Goal: Task Accomplishment & Management: Complete application form

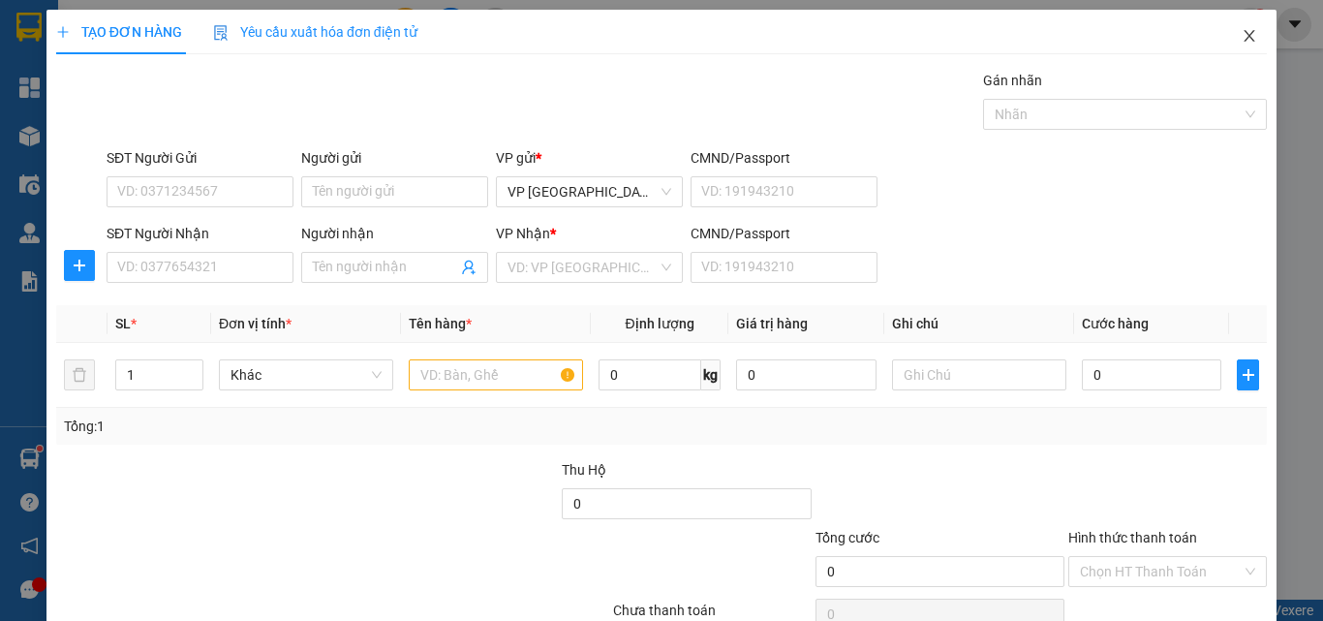
click at [1243, 37] on span "Close" at bounding box center [1249, 37] width 54 height 54
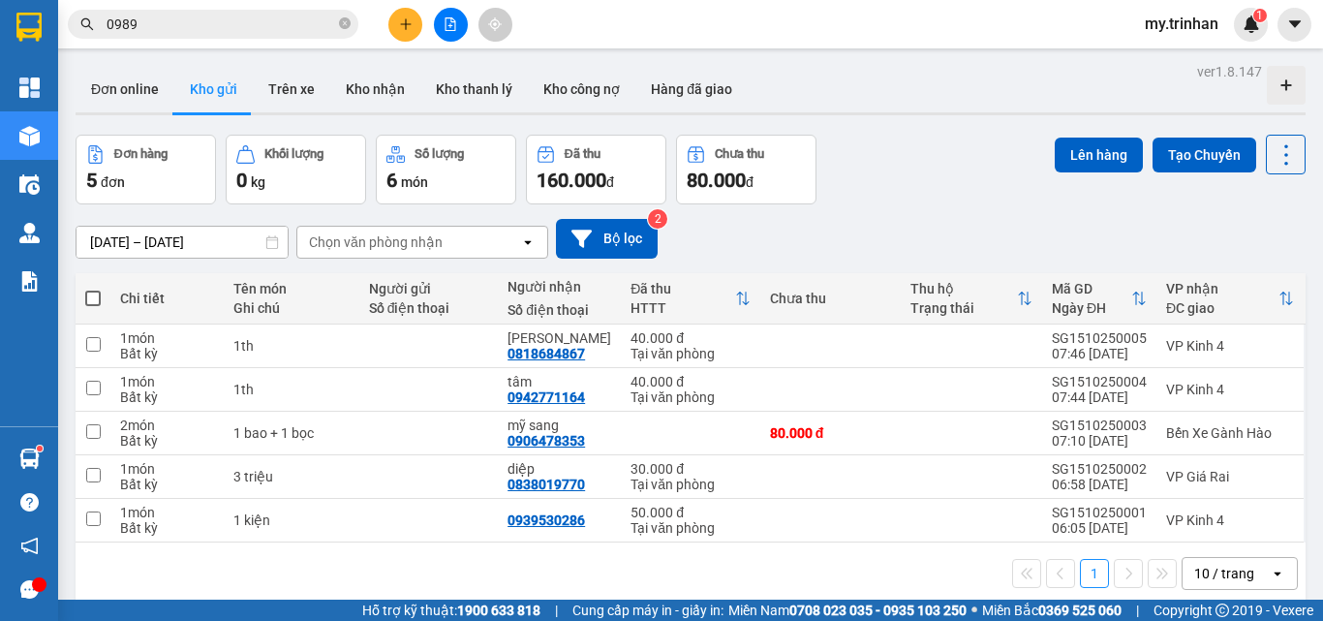
click at [277, 29] on input "0989" at bounding box center [221, 24] width 229 height 21
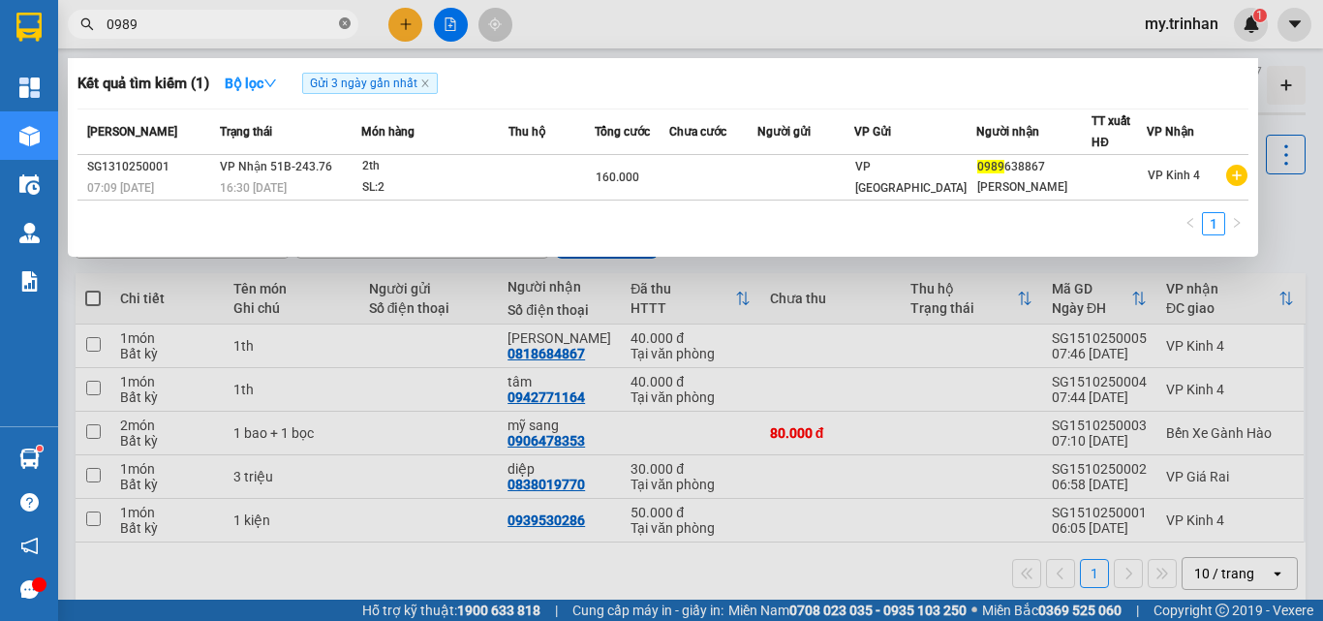
click at [345, 26] on icon "close-circle" at bounding box center [345, 23] width 12 height 12
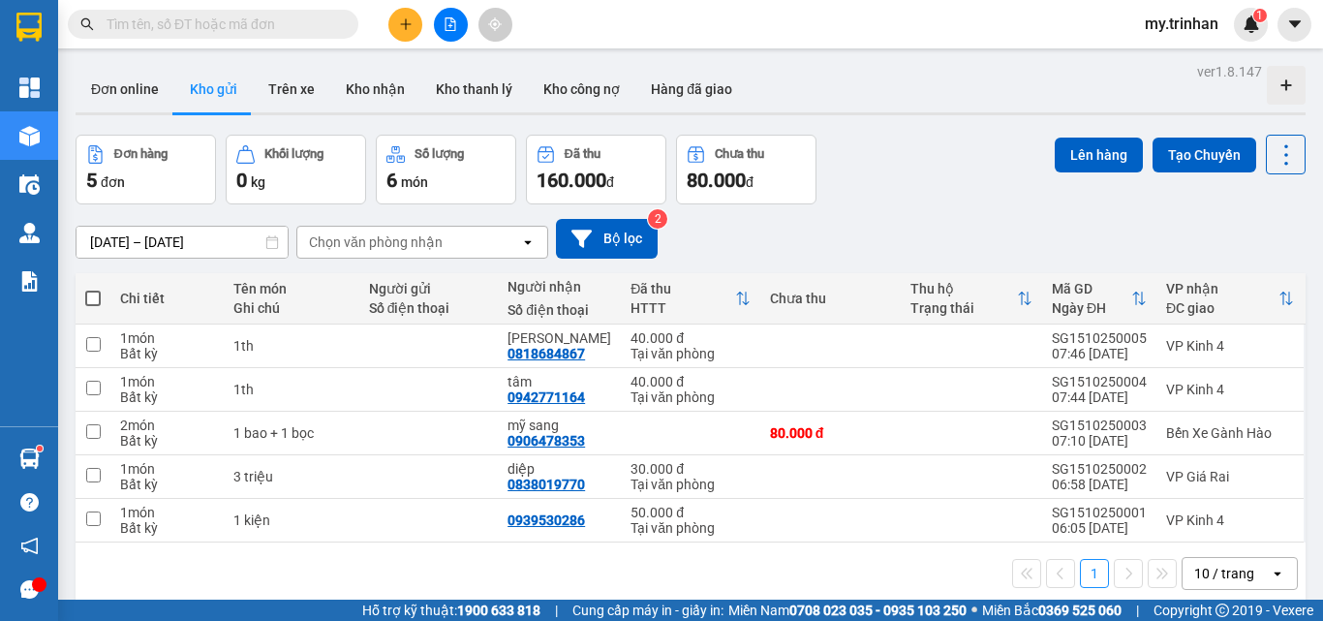
click at [295, 27] on input "text" at bounding box center [221, 24] width 229 height 21
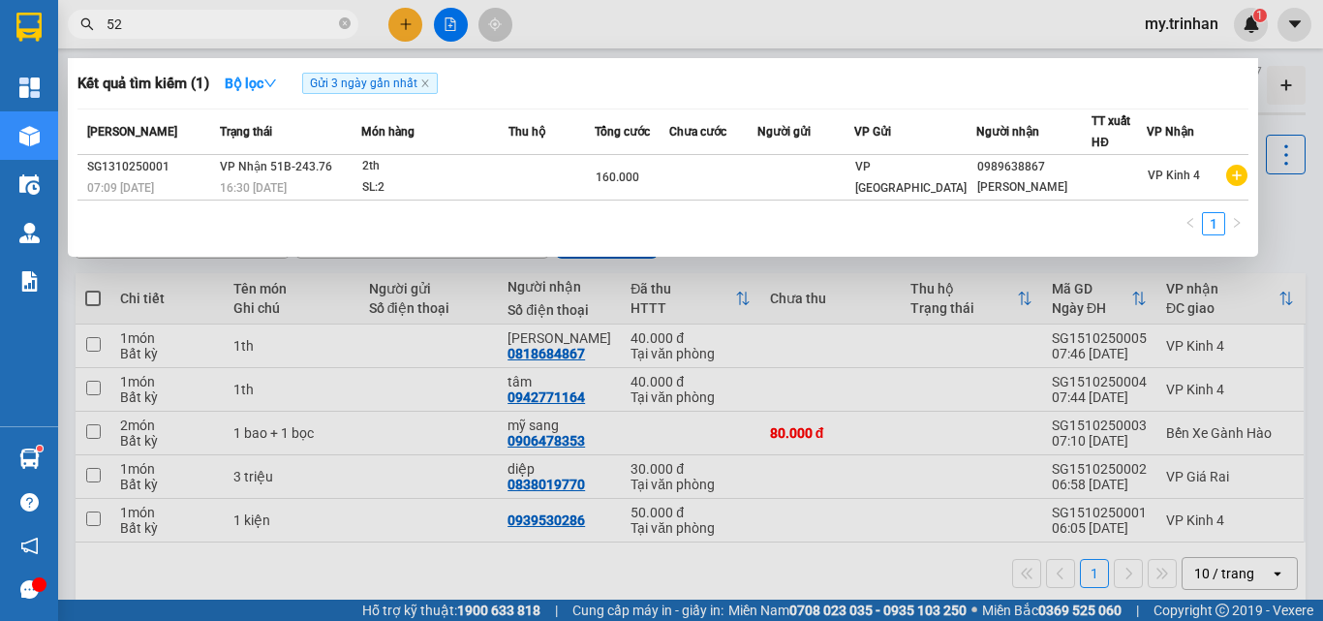
type input "528"
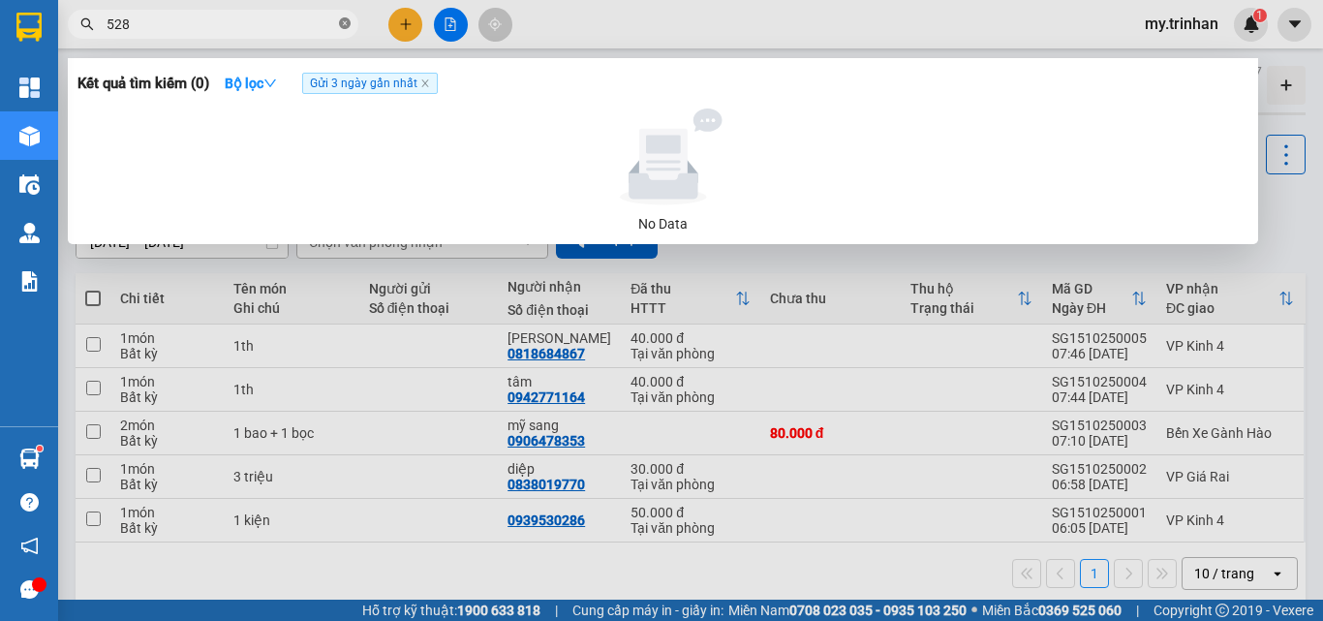
click at [346, 25] on icon "close-circle" at bounding box center [345, 23] width 12 height 12
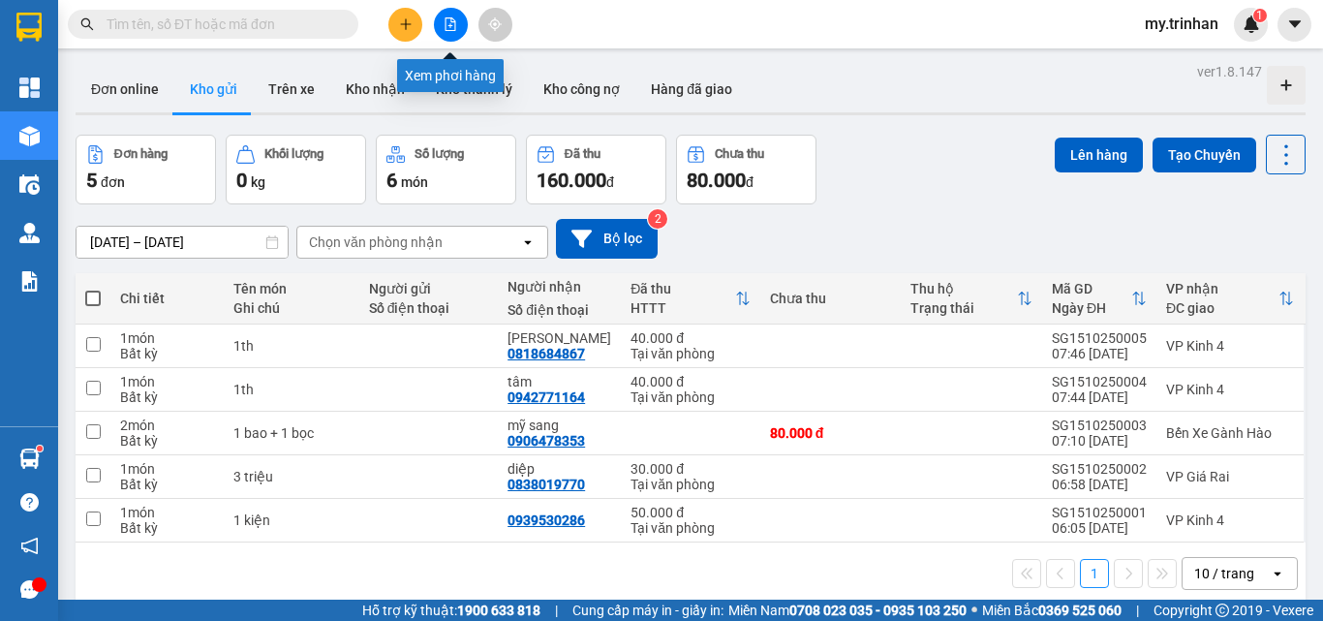
click at [441, 32] on button at bounding box center [451, 25] width 34 height 34
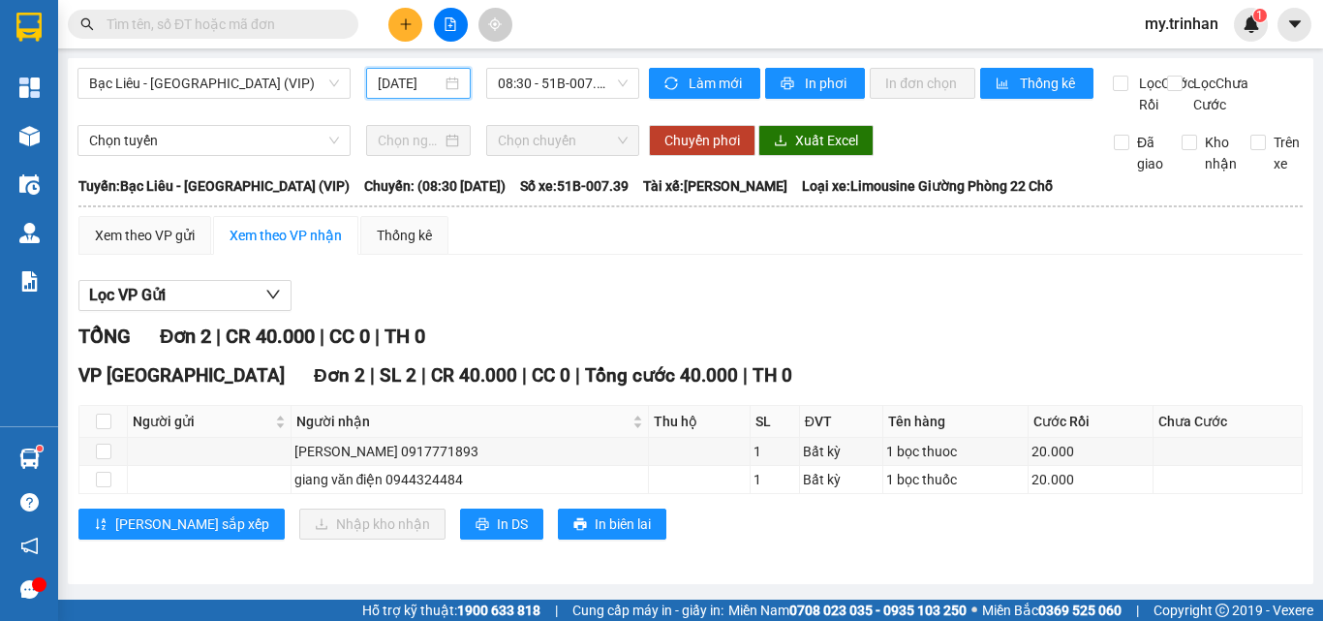
click at [429, 77] on input "[DATE]" at bounding box center [410, 83] width 64 height 21
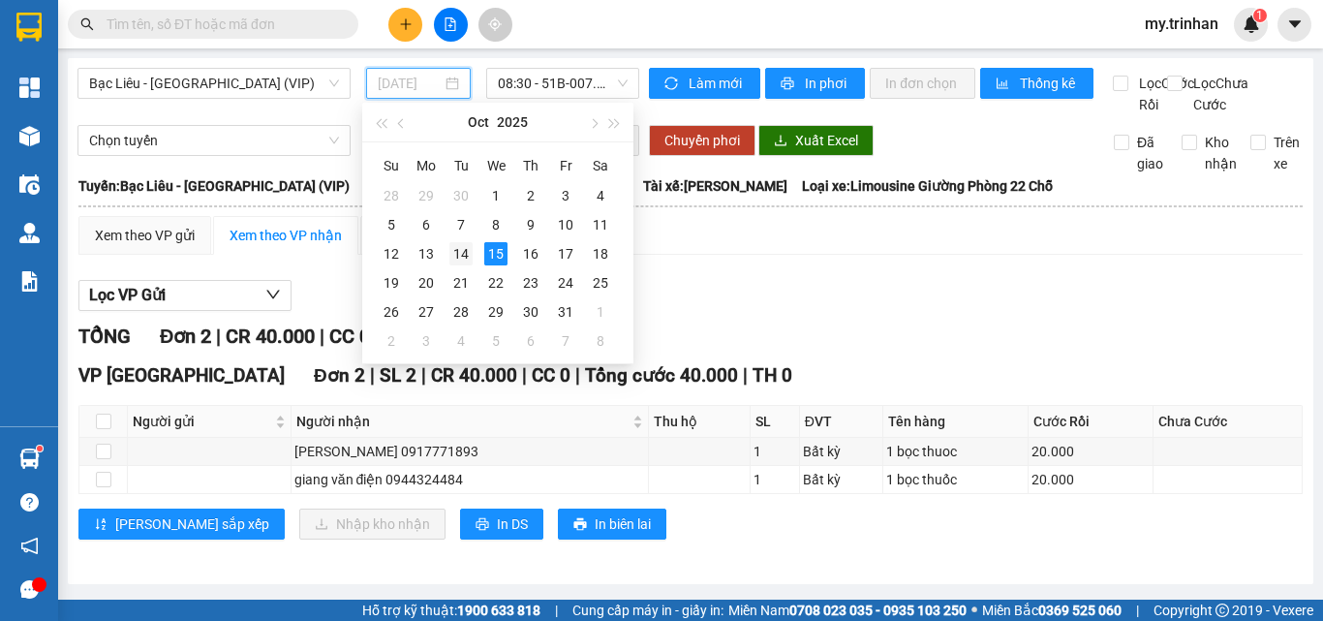
click at [459, 254] on div "14" at bounding box center [460, 253] width 23 height 23
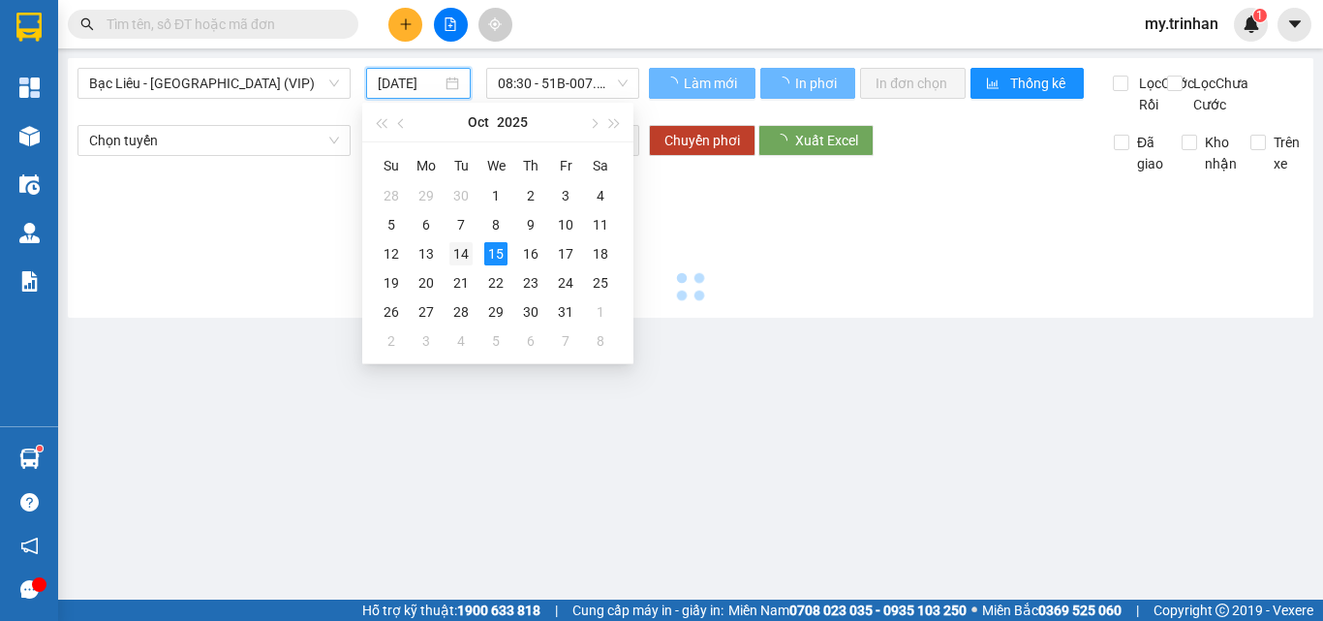
type input "[DATE]"
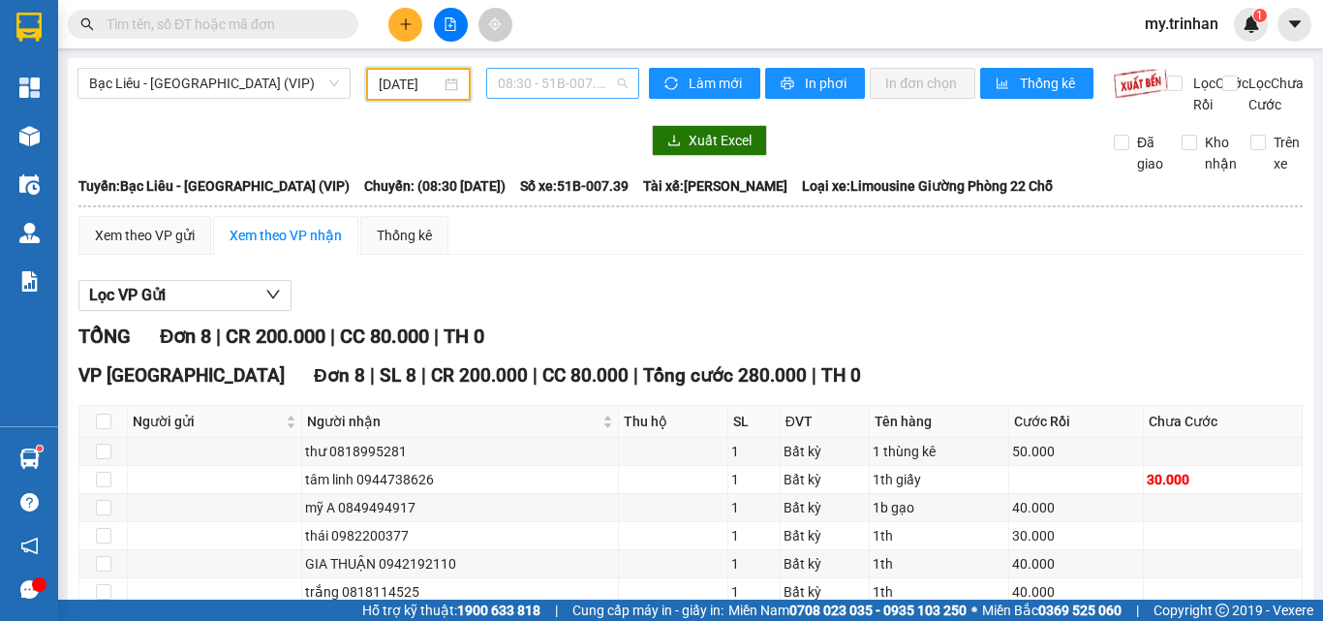
drag, startPoint x: 508, startPoint y: 90, endPoint x: 510, endPoint y: 128, distance: 37.8
click at [509, 90] on span "08:30 - 51B-007.39" at bounding box center [563, 83] width 130 height 29
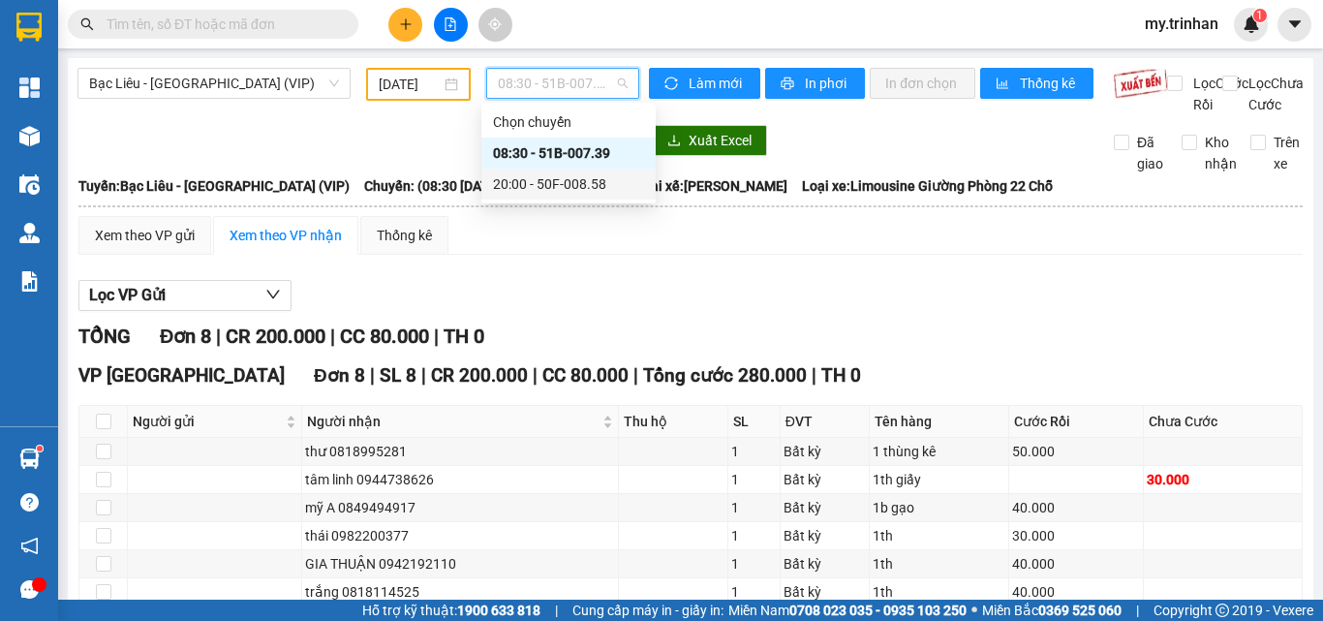
click at [520, 179] on div "20:00 - 50F-008.58" at bounding box center [568, 183] width 151 height 21
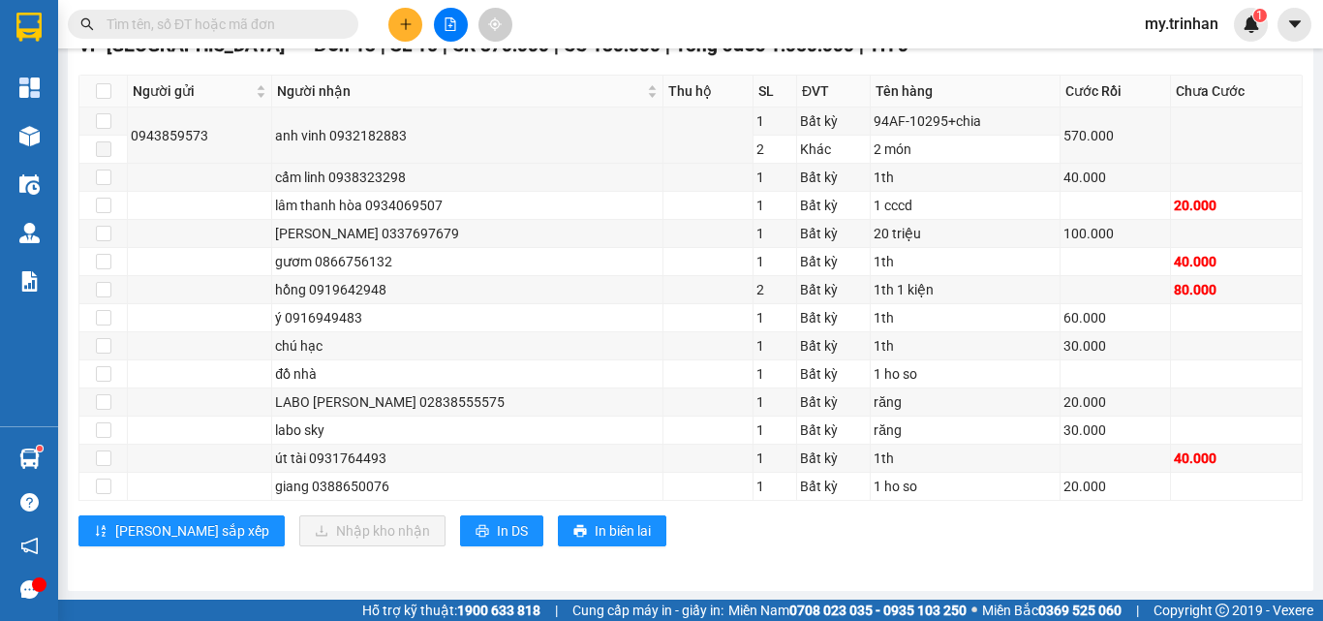
scroll to position [331, 0]
click at [296, 19] on input "text" at bounding box center [221, 24] width 229 height 21
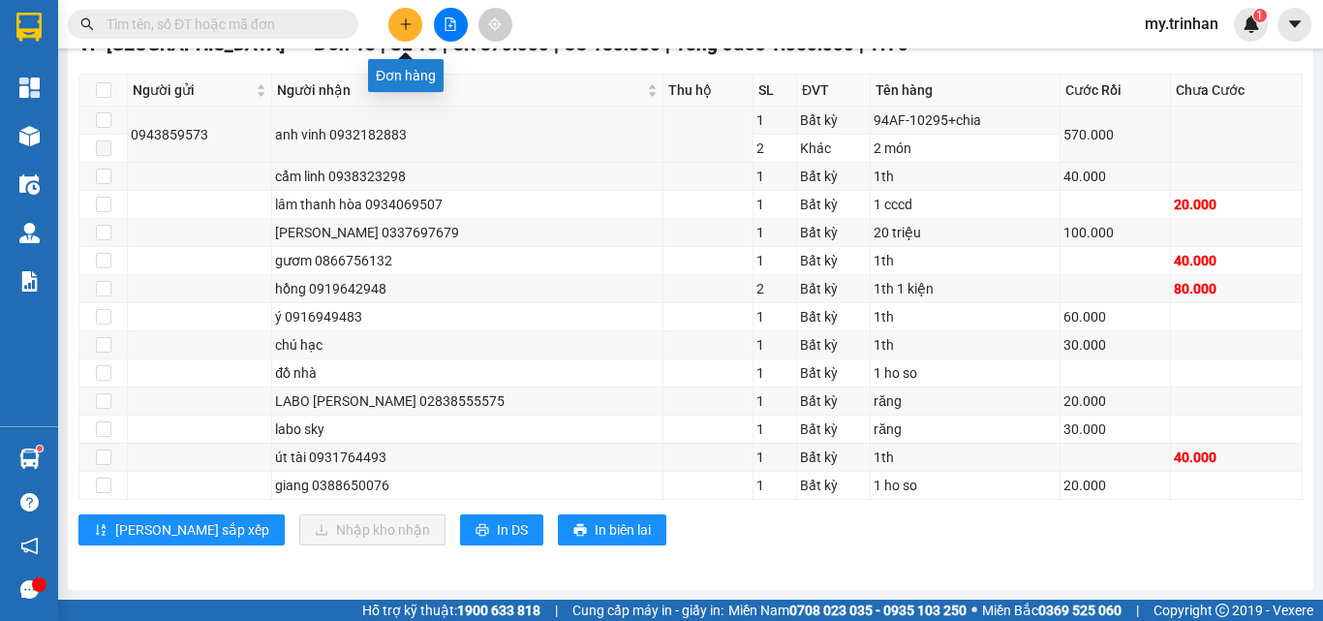
click at [410, 25] on icon "plus" at bounding box center [406, 24] width 14 height 14
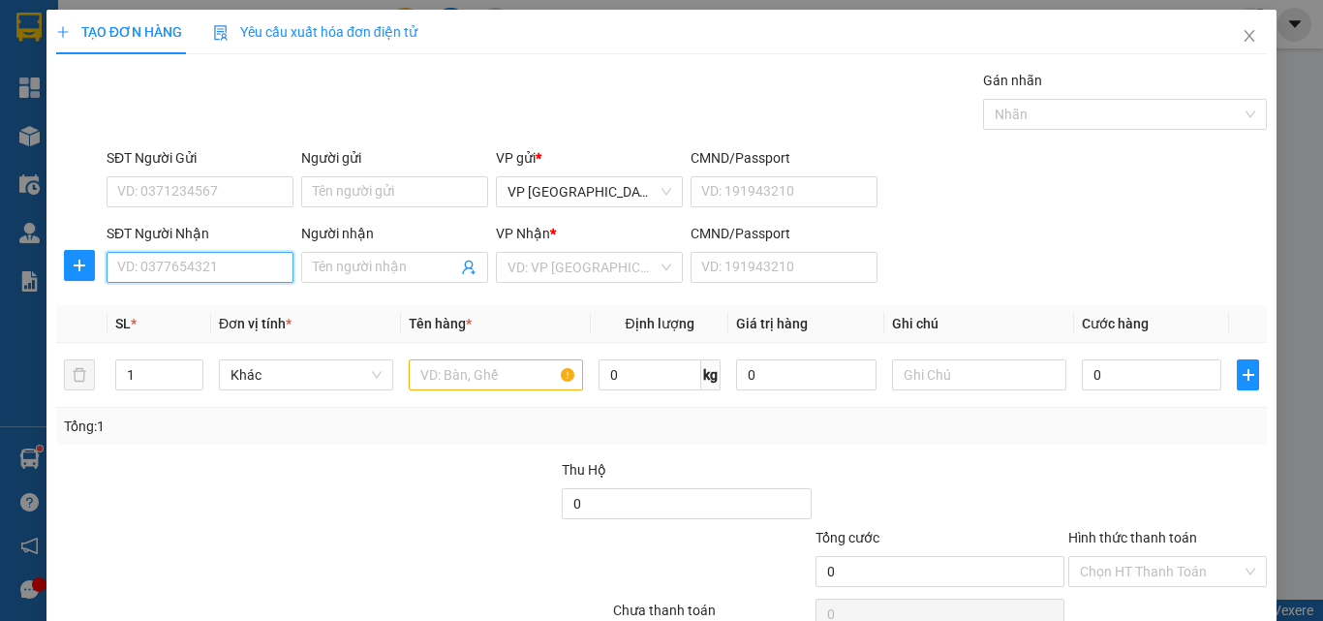
click at [243, 277] on input "SĐT Người Nhận" at bounding box center [200, 267] width 187 height 31
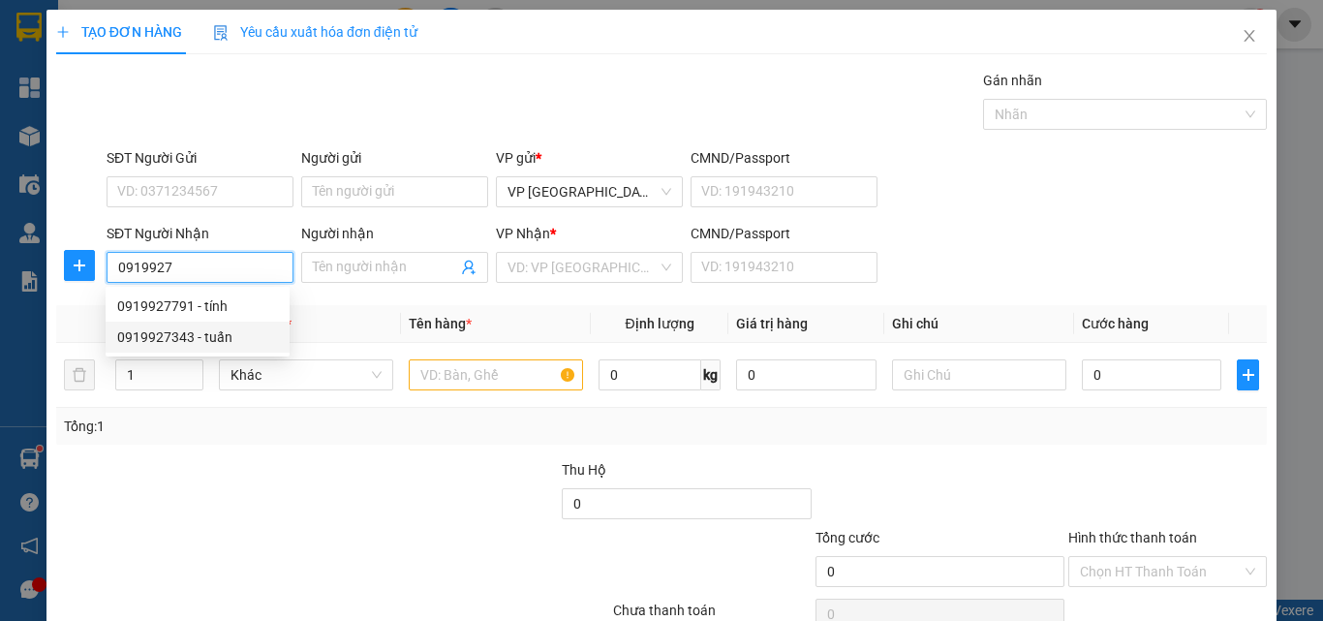
click at [226, 329] on div "0919927343 - tuấn" at bounding box center [197, 336] width 161 height 21
type input "0919927343"
type input "tuấn"
type input "80.000"
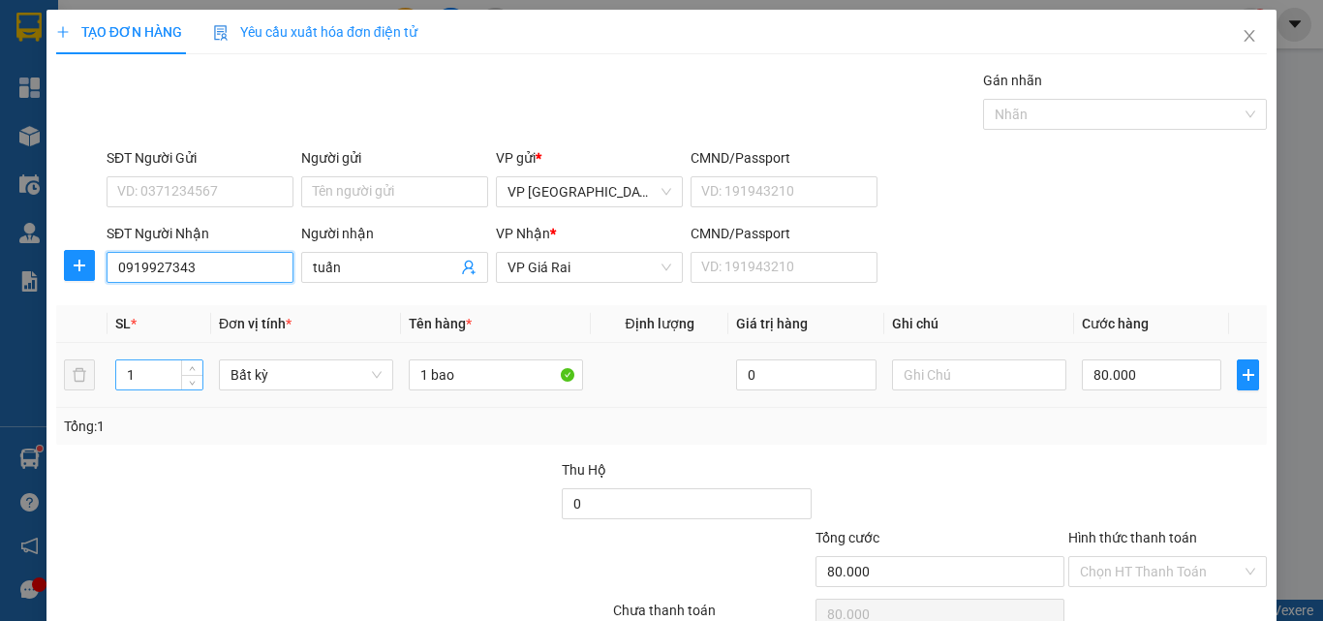
type input "0919927343"
click at [140, 376] on input "1" at bounding box center [159, 374] width 86 height 29
type input "2"
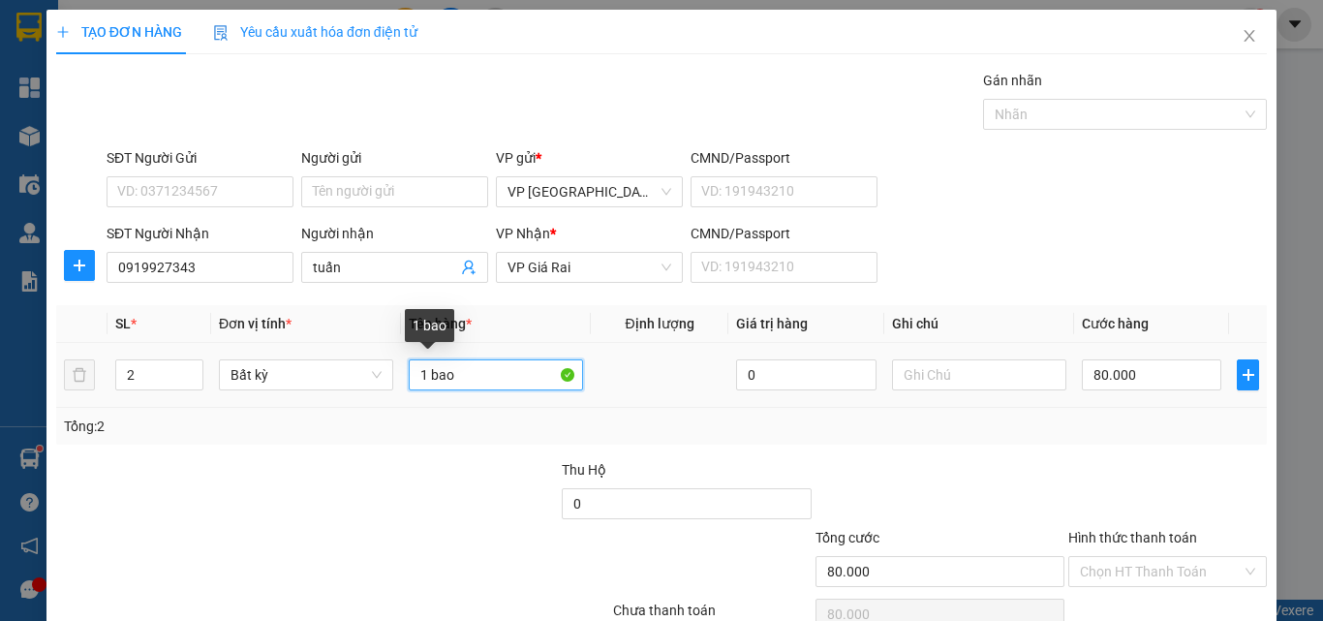
click at [424, 375] on input "1 bao" at bounding box center [496, 374] width 174 height 31
type input "0"
type input "2 bao"
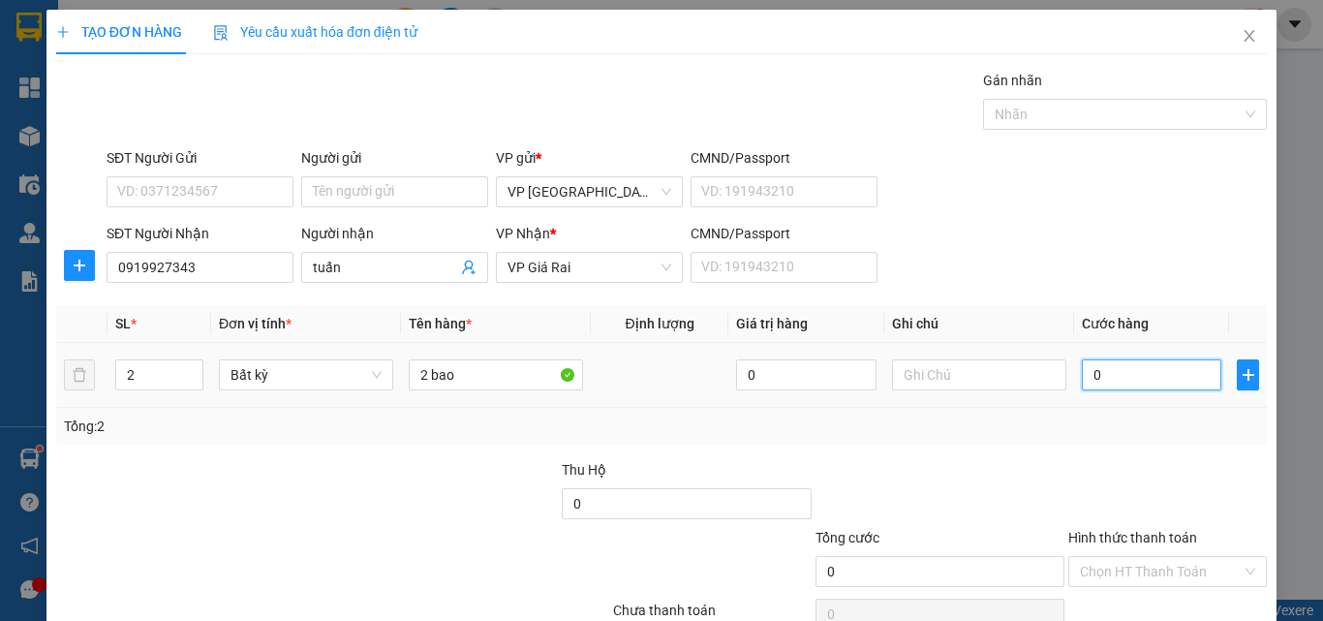
click at [1082, 381] on input "0" at bounding box center [1151, 374] width 139 height 31
type input "1"
type input "10"
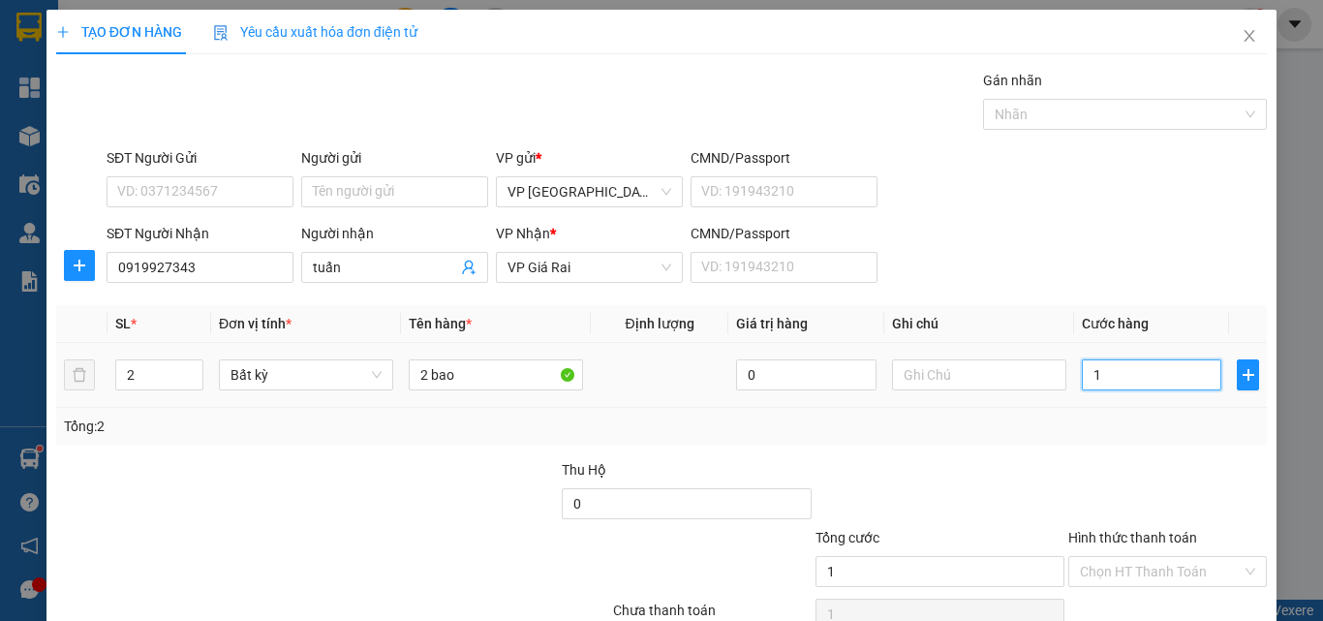
type input "10"
type input "100"
type input "1.000"
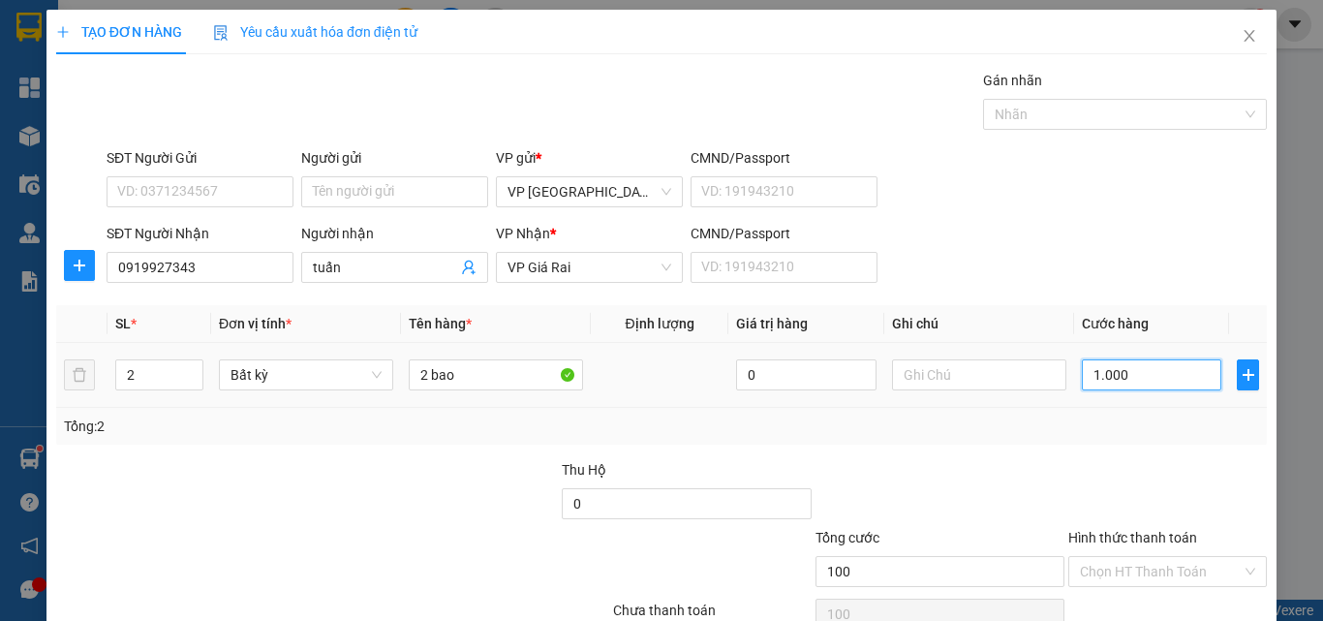
type input "1.000"
type input "10.000"
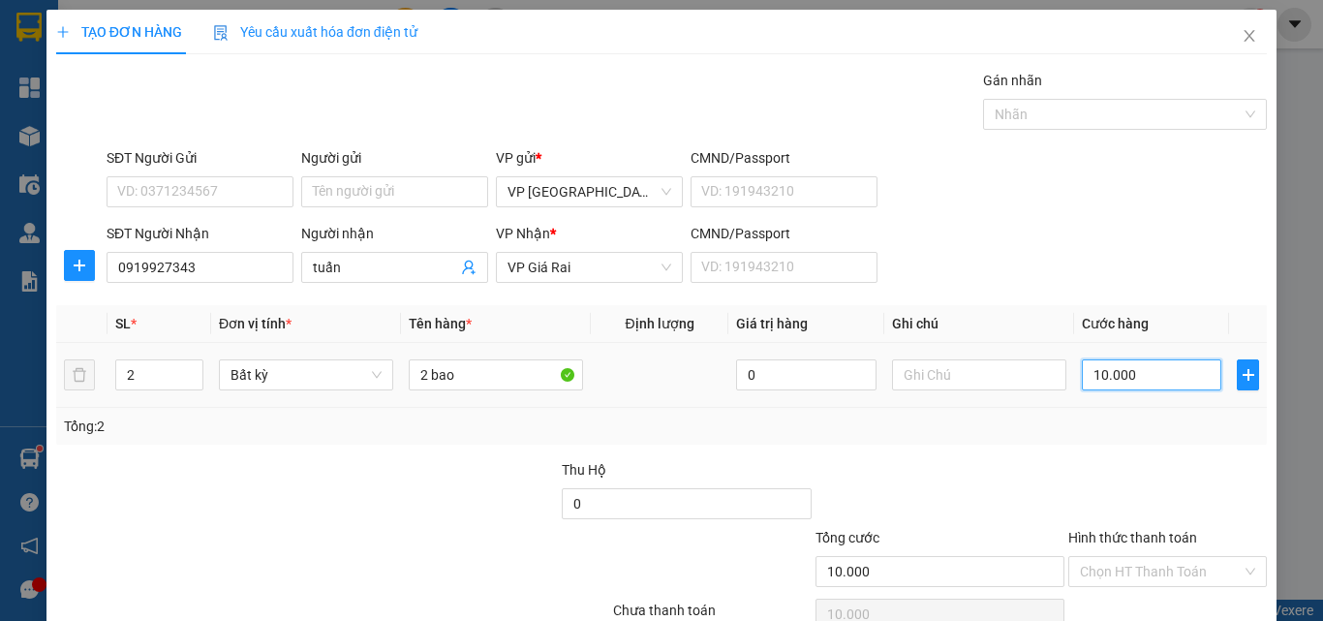
type input "100.000"
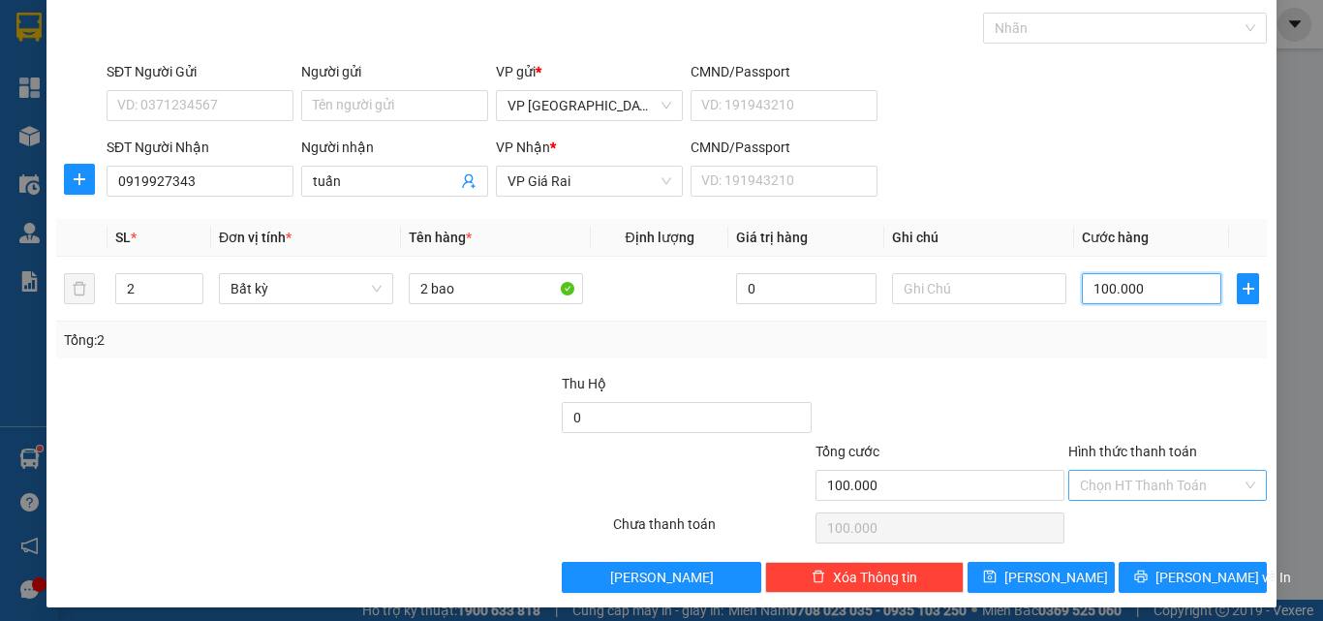
scroll to position [96, 0]
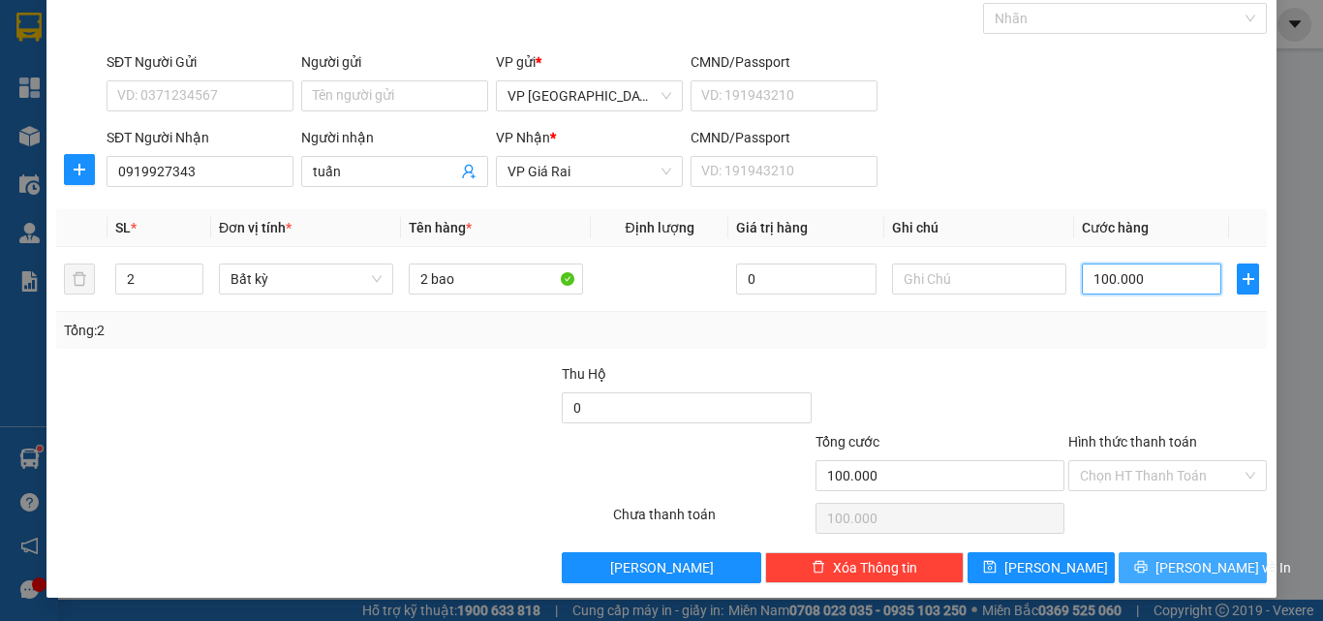
type input "100.000"
click at [1119, 561] on button "[PERSON_NAME] và In" at bounding box center [1193, 567] width 148 height 31
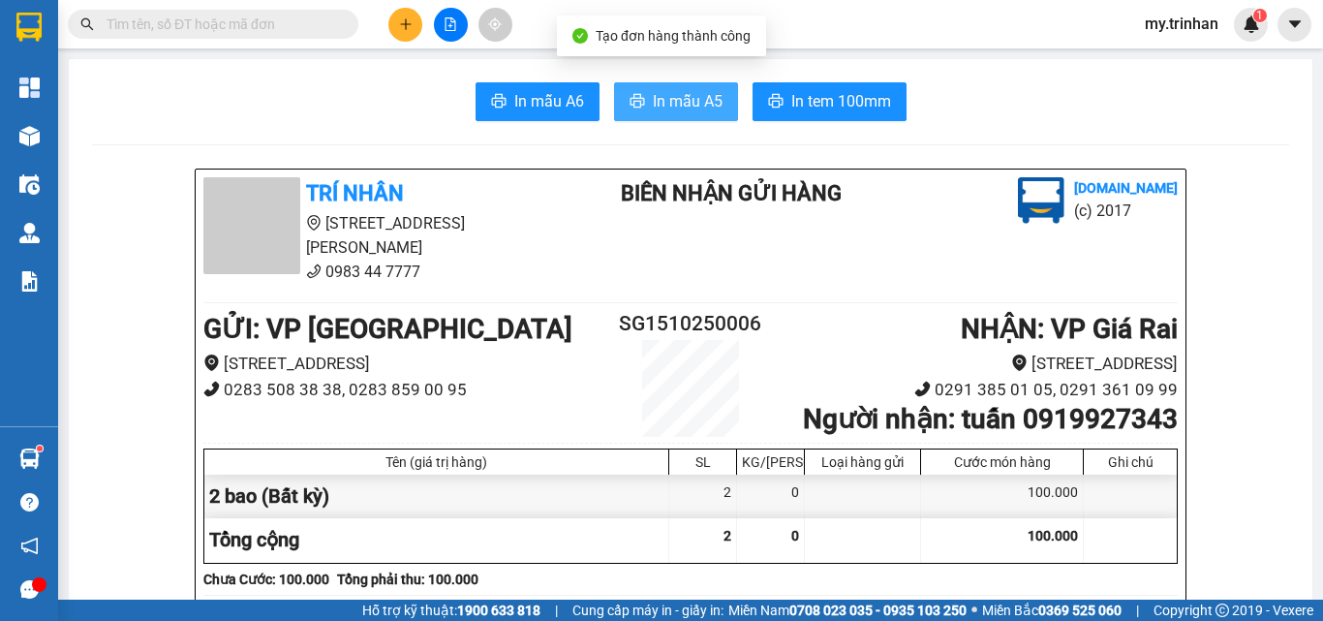
click at [689, 102] on span "In mẫu A5" at bounding box center [688, 101] width 70 height 24
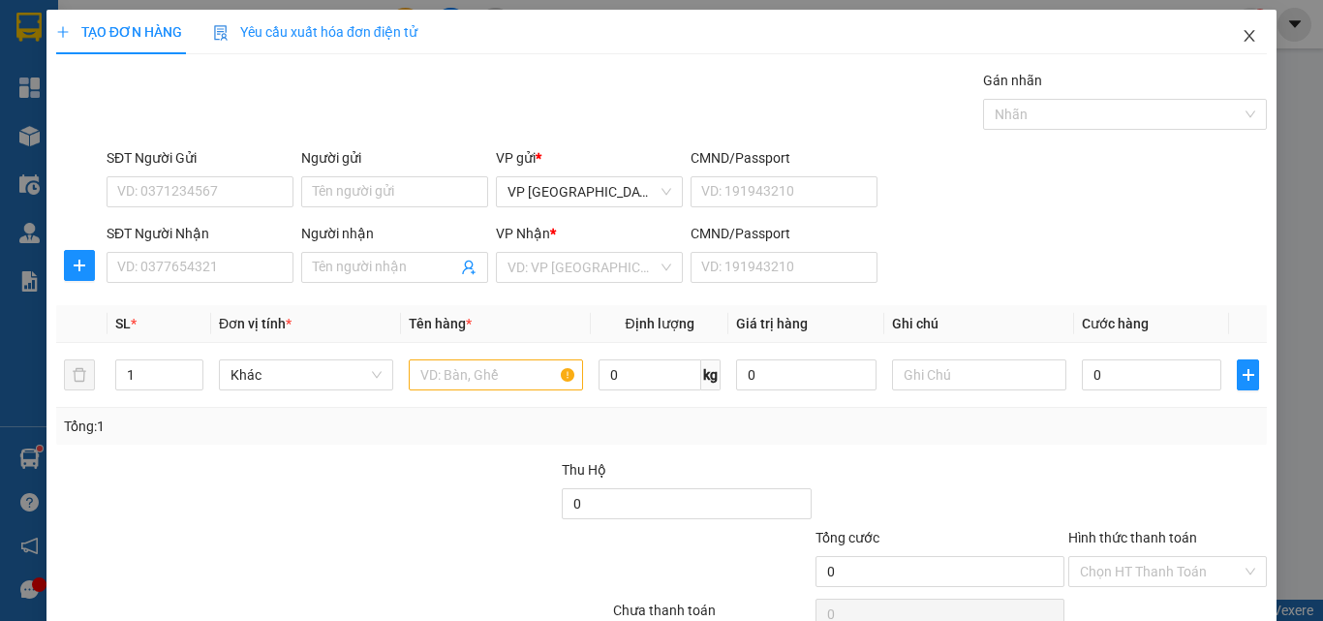
click at [1242, 31] on icon "close" at bounding box center [1249, 35] width 15 height 15
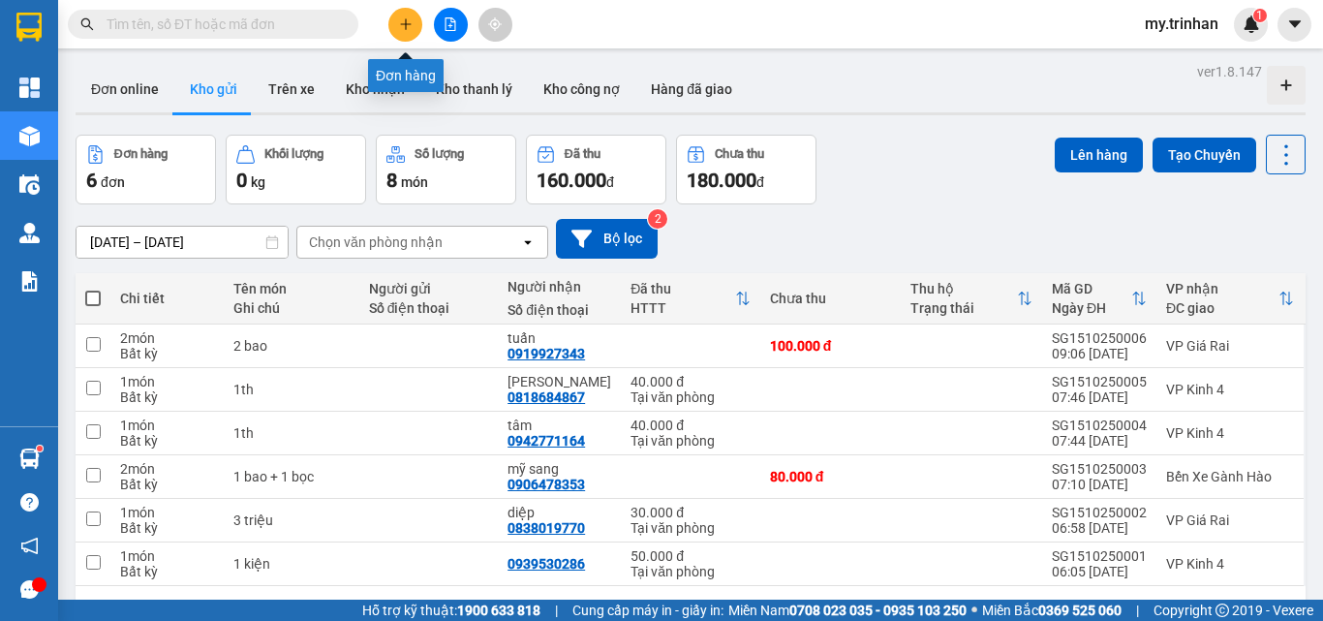
click at [407, 19] on button at bounding box center [405, 25] width 34 height 34
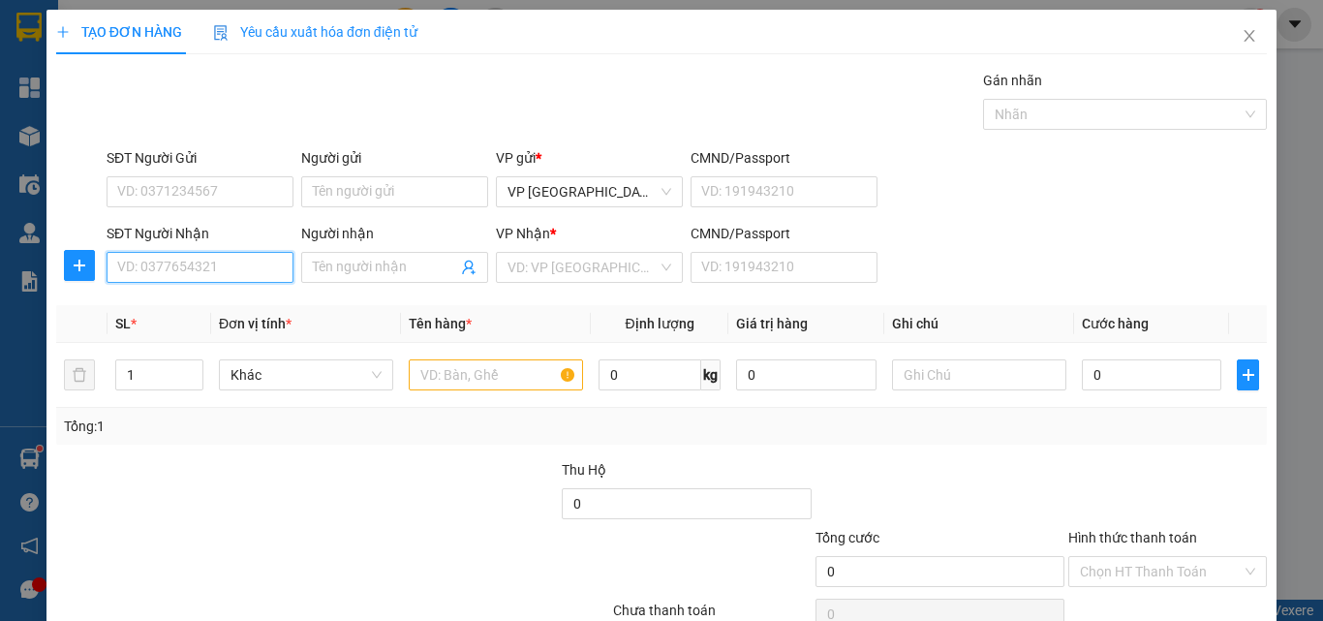
click at [214, 266] on input "SĐT Người Nhận" at bounding box center [200, 267] width 187 height 31
click at [215, 267] on input "SĐT Người Nhận" at bounding box center [200, 267] width 187 height 31
click at [244, 311] on div "0945659815 - chị thén" at bounding box center [197, 305] width 161 height 21
type input "0945659815"
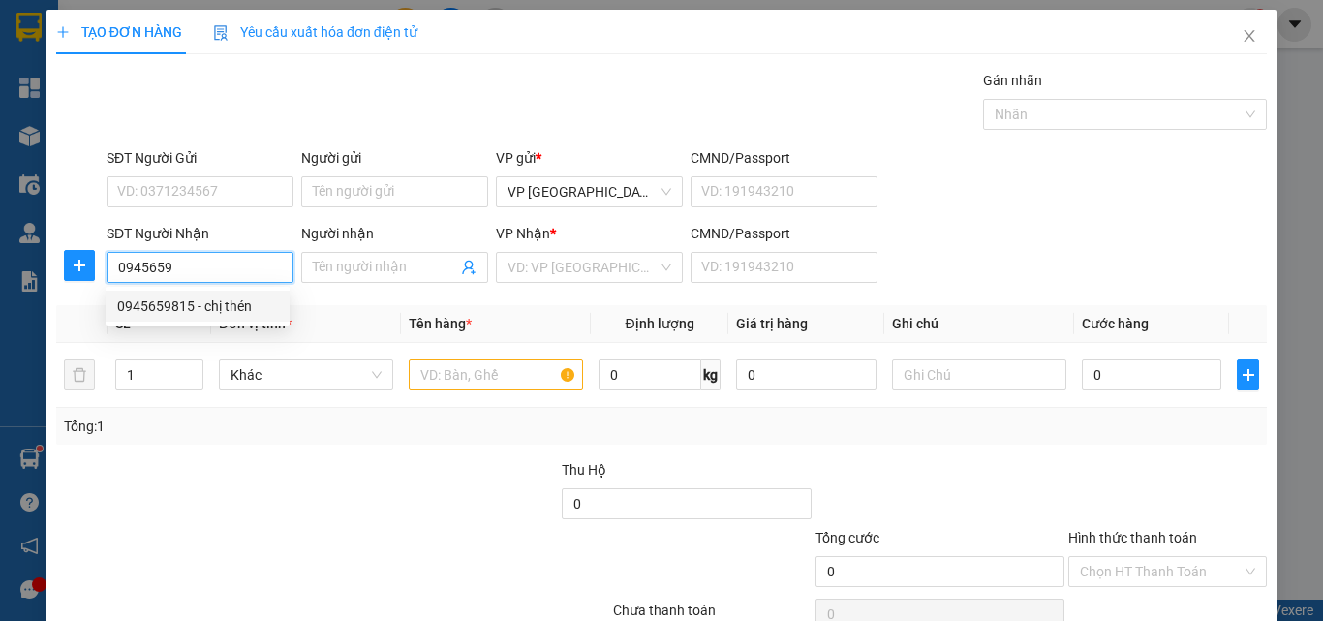
type input "chị thén"
type input "40.000"
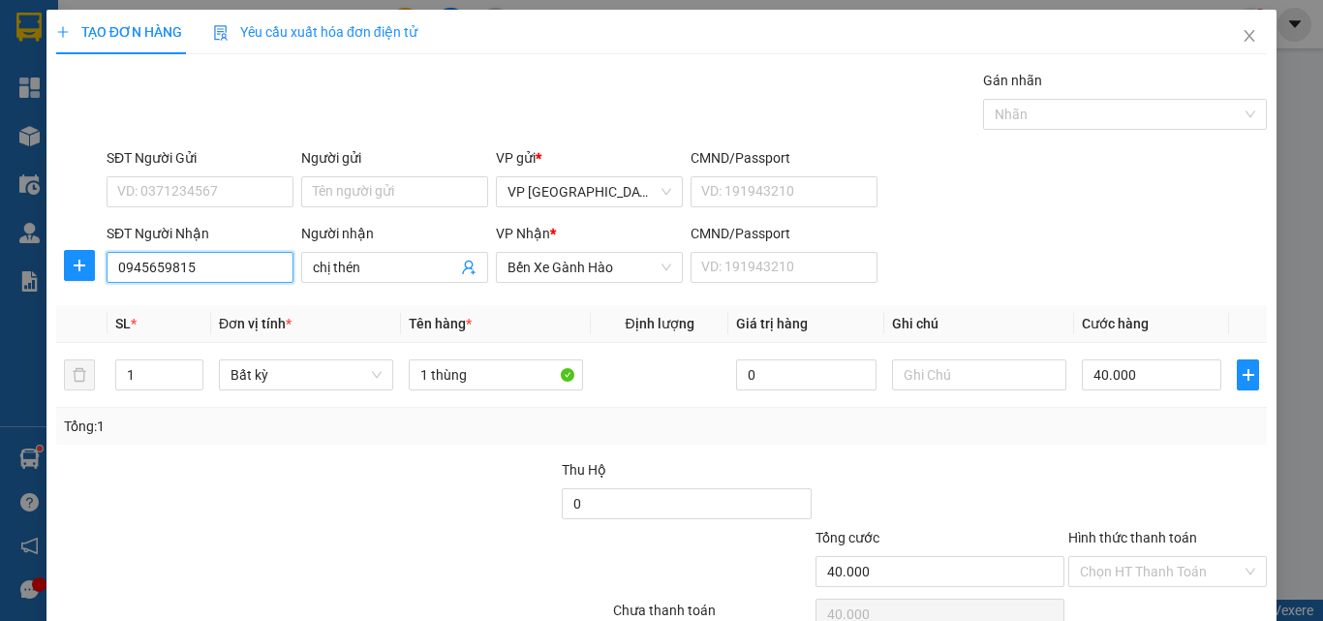
type input "0945659815"
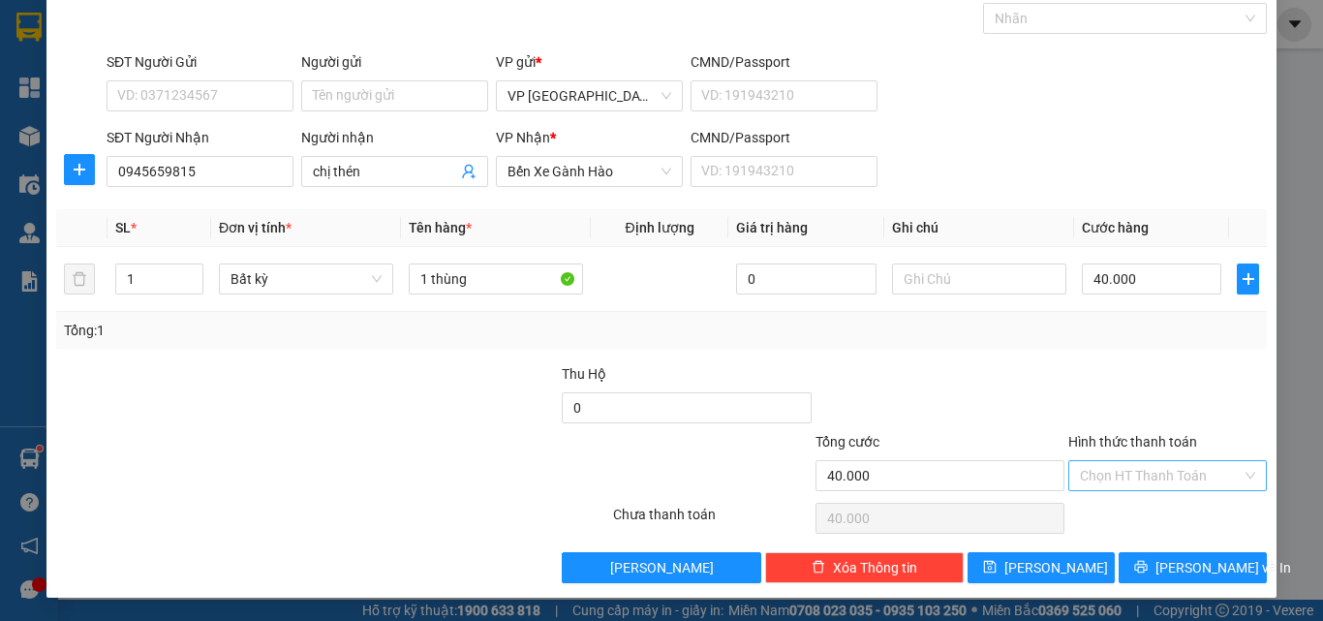
click at [1165, 485] on input "Hình thức thanh toán" at bounding box center [1161, 475] width 162 height 29
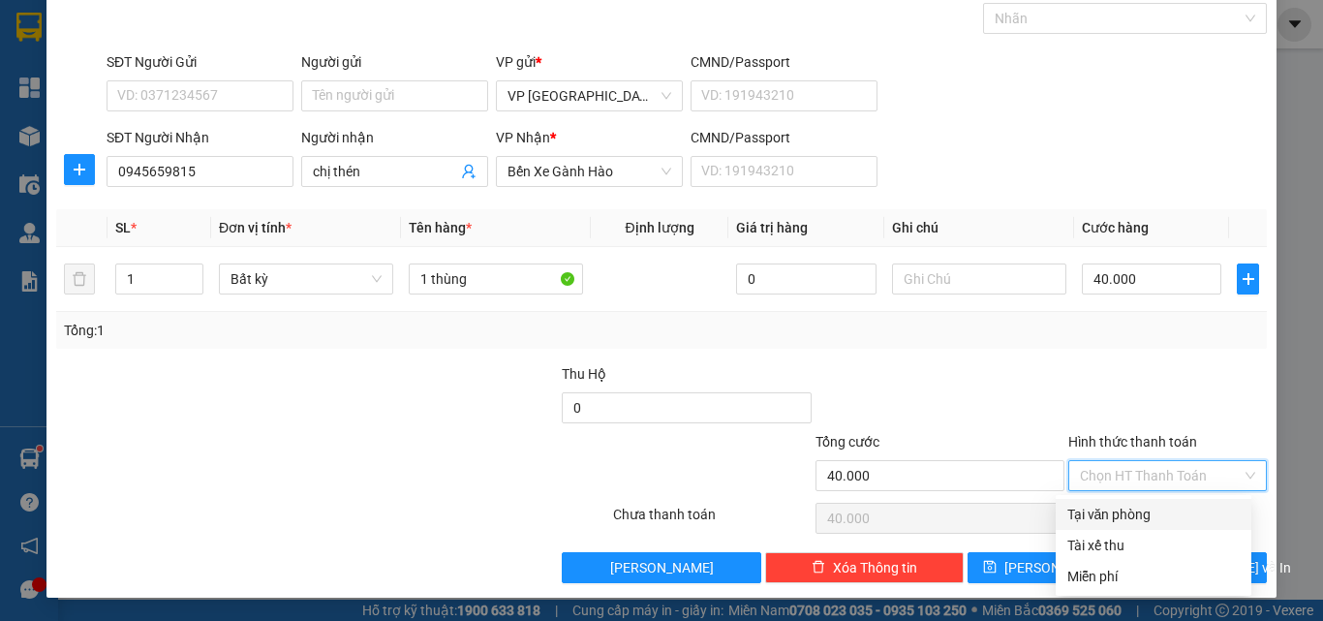
click at [1165, 527] on div "Tại văn phòng" at bounding box center [1154, 514] width 196 height 31
type input "0"
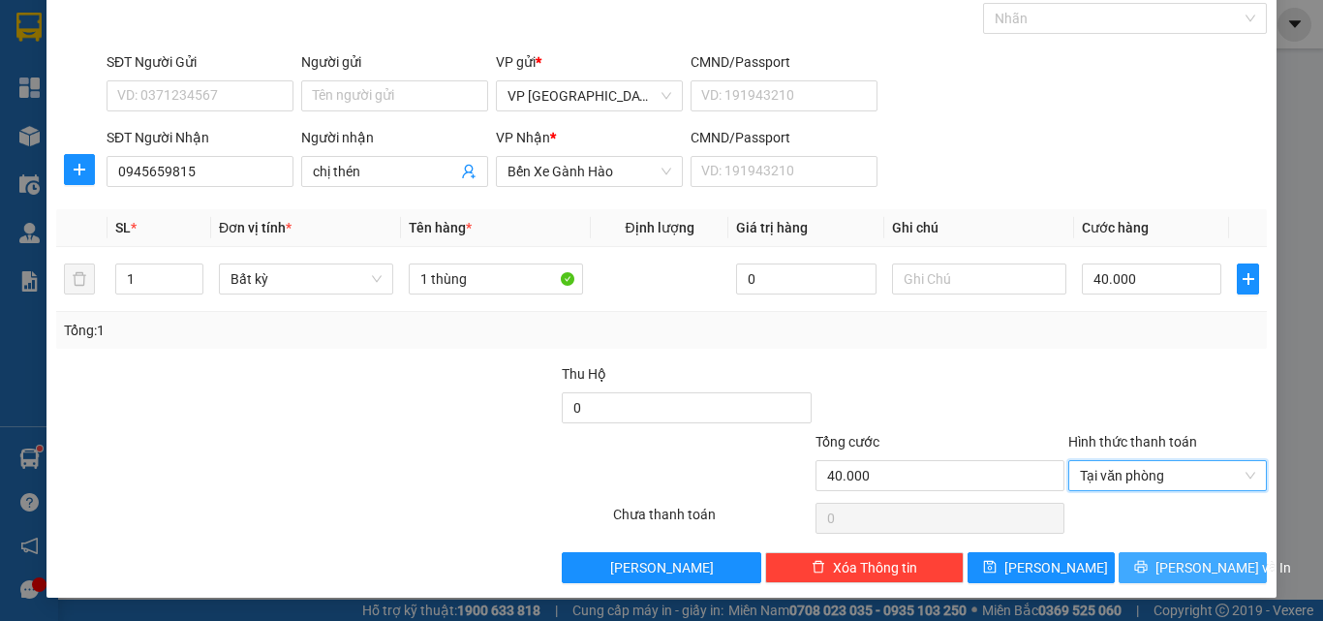
click at [1145, 565] on icon "printer" at bounding box center [1141, 567] width 13 height 13
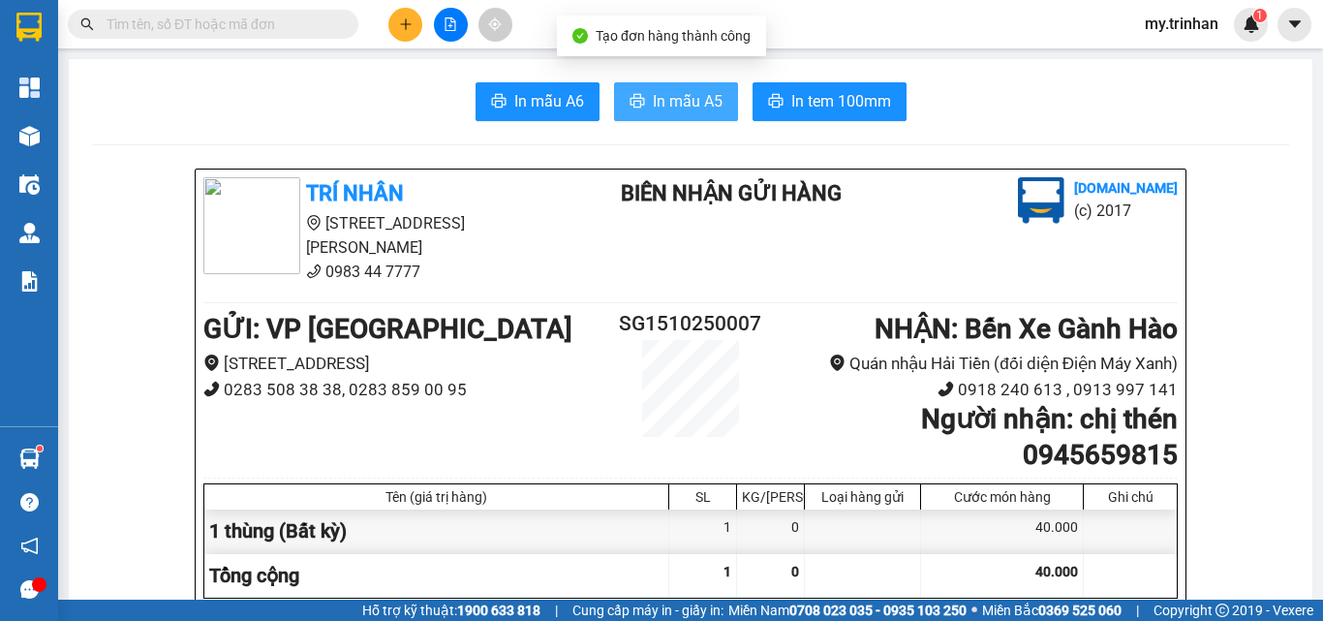
click at [679, 111] on span "In mẫu A5" at bounding box center [688, 101] width 70 height 24
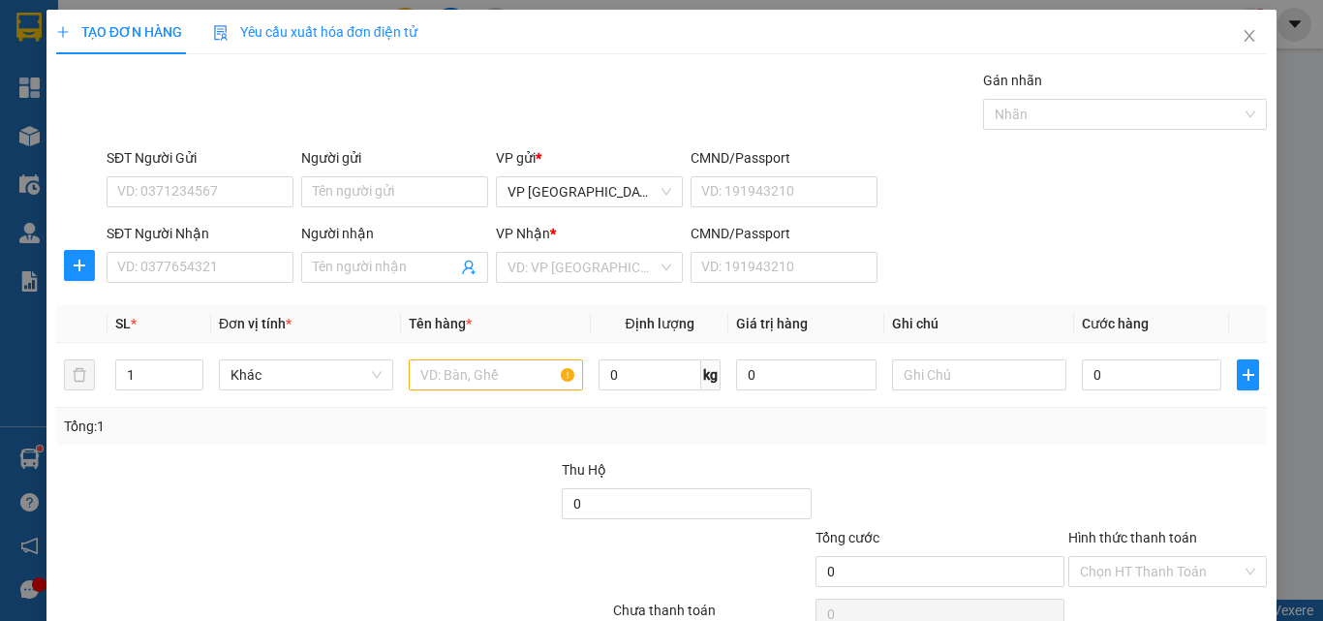
drag, startPoint x: 1106, startPoint y: 262, endPoint x: 1077, endPoint y: 267, distance: 29.6
click at [1105, 262] on div "SĐT Người Nhận VD: 0377654321 Người nhận Tên người nhận VP Nhận * VD: VP Sài Gò…" at bounding box center [687, 257] width 1168 height 68
click at [235, 268] on input "SĐT Người Nhận" at bounding box center [200, 267] width 187 height 31
click at [1090, 257] on div "SĐT Người Nhận VD: 0377654321 Người nhận Tên người nhận VP Nhận * VD: VP Sài Gò…" at bounding box center [687, 257] width 1168 height 68
click at [1239, 26] on span "Close" at bounding box center [1249, 37] width 54 height 54
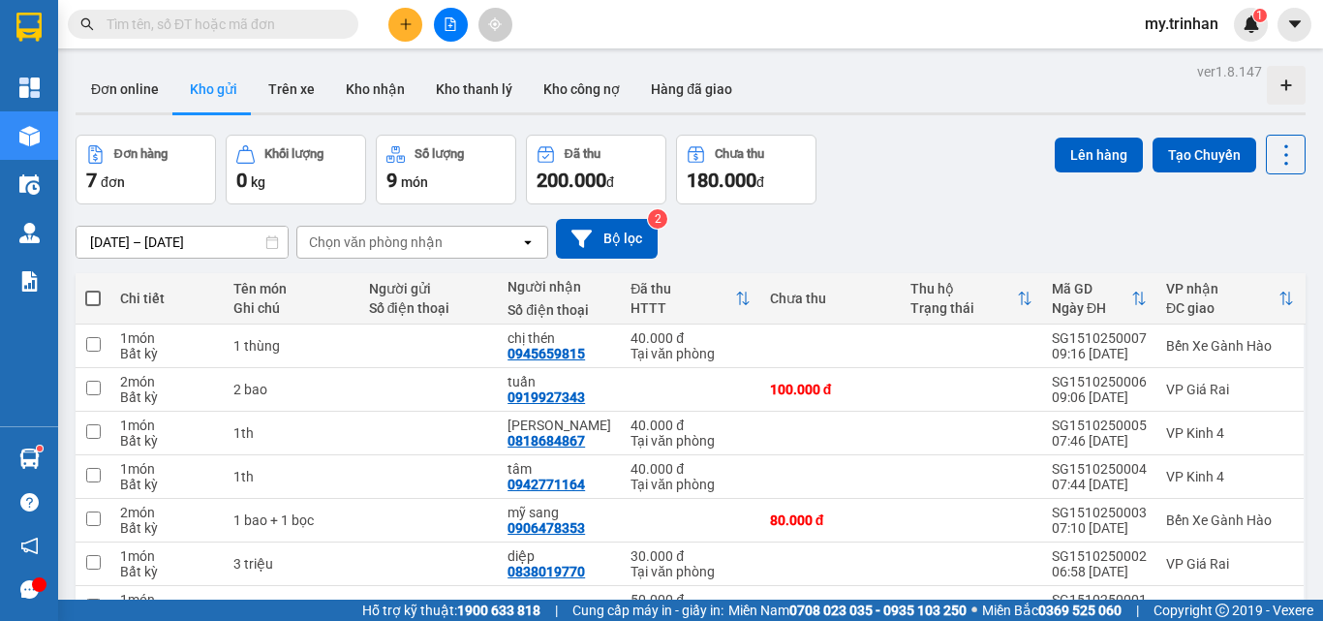
click at [513, 235] on div "Chọn văn phòng nhận" at bounding box center [408, 242] width 223 height 31
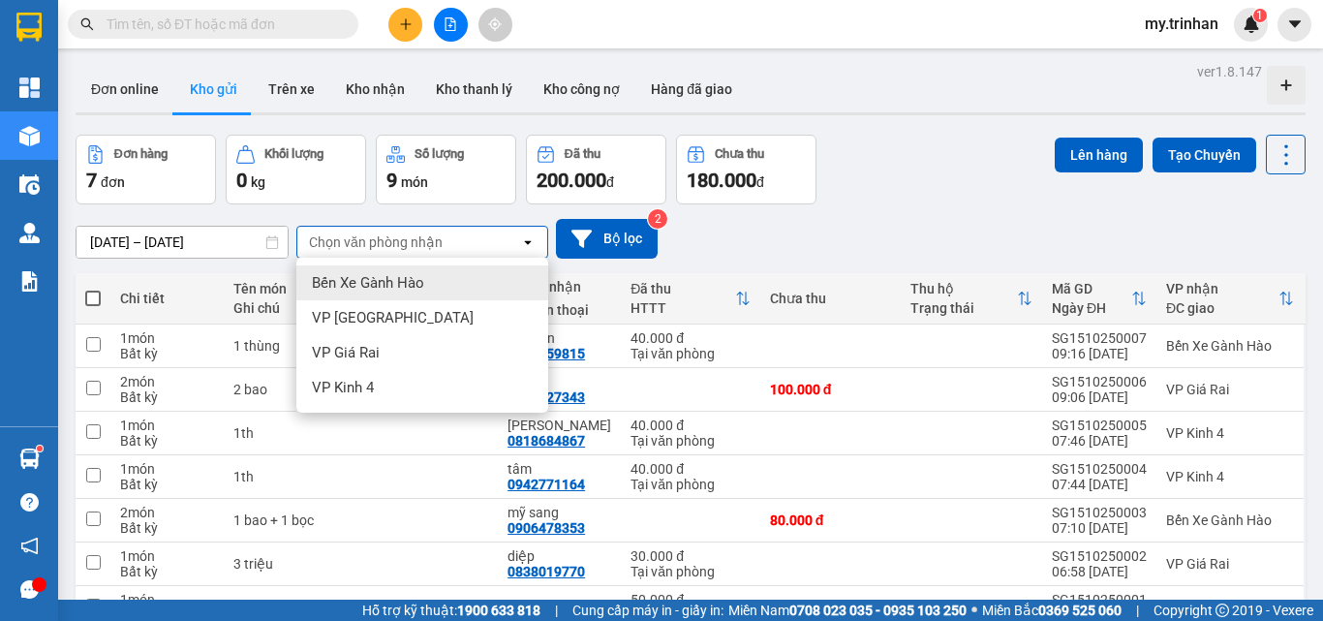
click at [513, 235] on div "Chọn văn phòng nhận" at bounding box center [408, 242] width 223 height 31
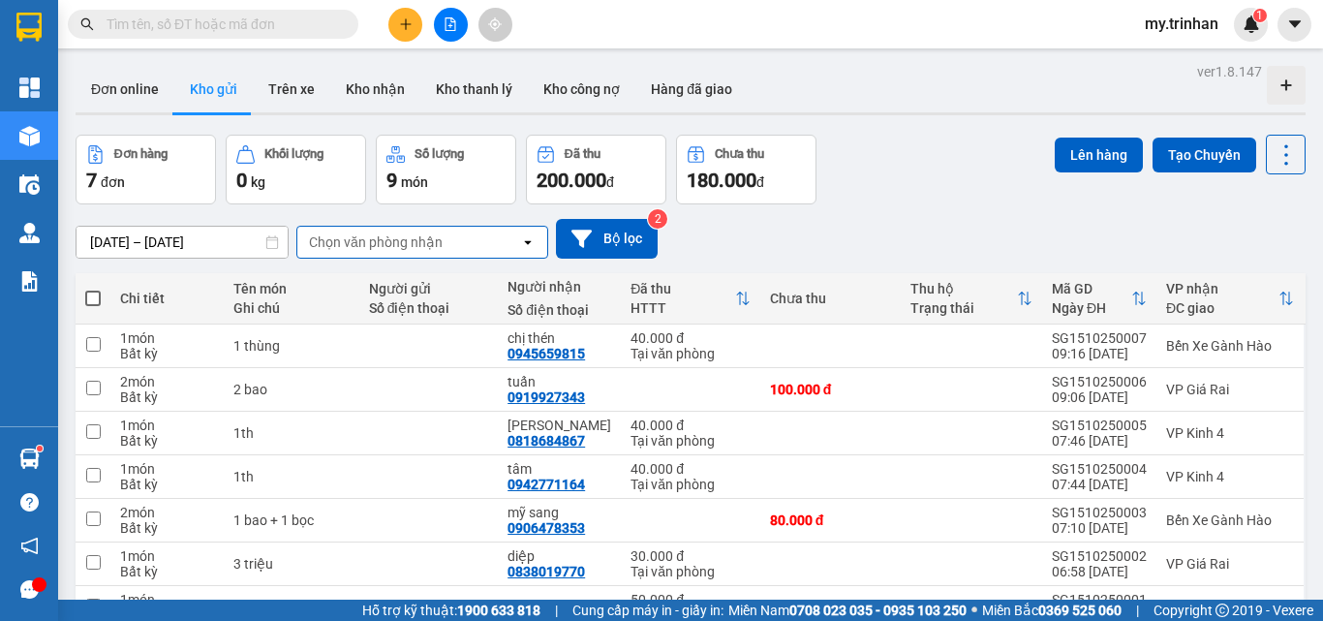
click at [817, 242] on div "[DATE] – [DATE] Press the down arrow key to interact with the calendar and sele…" at bounding box center [691, 239] width 1230 height 40
drag, startPoint x: 774, startPoint y: 198, endPoint x: 780, endPoint y: 209, distance: 13.0
click at [774, 199] on button "Chưa thu 180.000 đ" at bounding box center [746, 170] width 140 height 70
drag, startPoint x: 836, startPoint y: 230, endPoint x: 804, endPoint y: 229, distance: 32.0
click at [843, 235] on div "[DATE] – [DATE] Press the down arrow key to interact with the calendar and sele…" at bounding box center [691, 239] width 1230 height 40
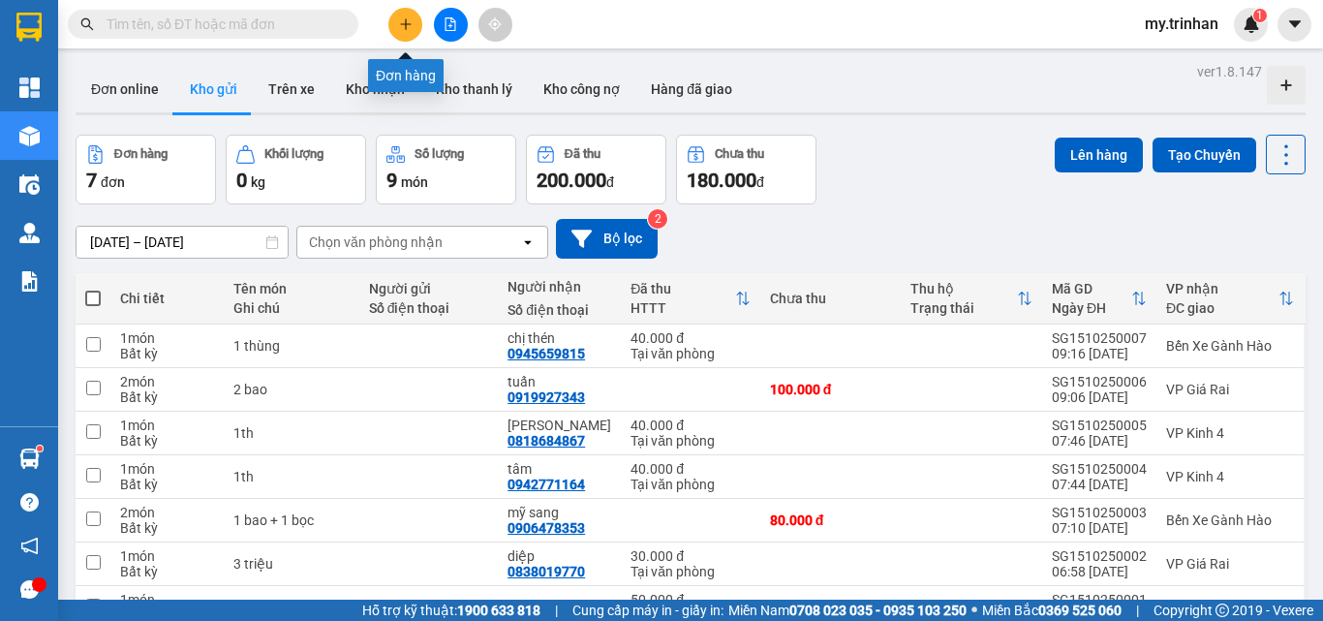
click at [403, 26] on icon "plus" at bounding box center [406, 24] width 14 height 14
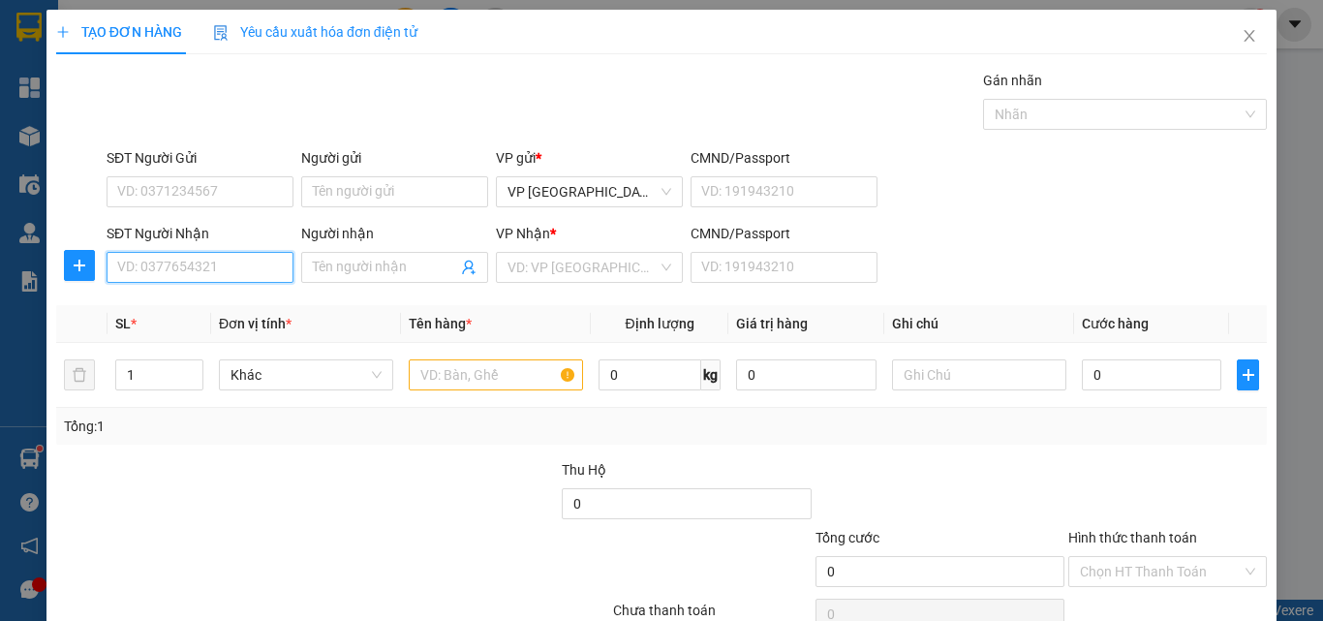
click at [254, 265] on input "SĐT Người Nhận" at bounding box center [200, 267] width 187 height 31
click at [250, 306] on div "0778181999 - chị thư" at bounding box center [197, 305] width 161 height 21
type input "0778181999"
type input "chị thư"
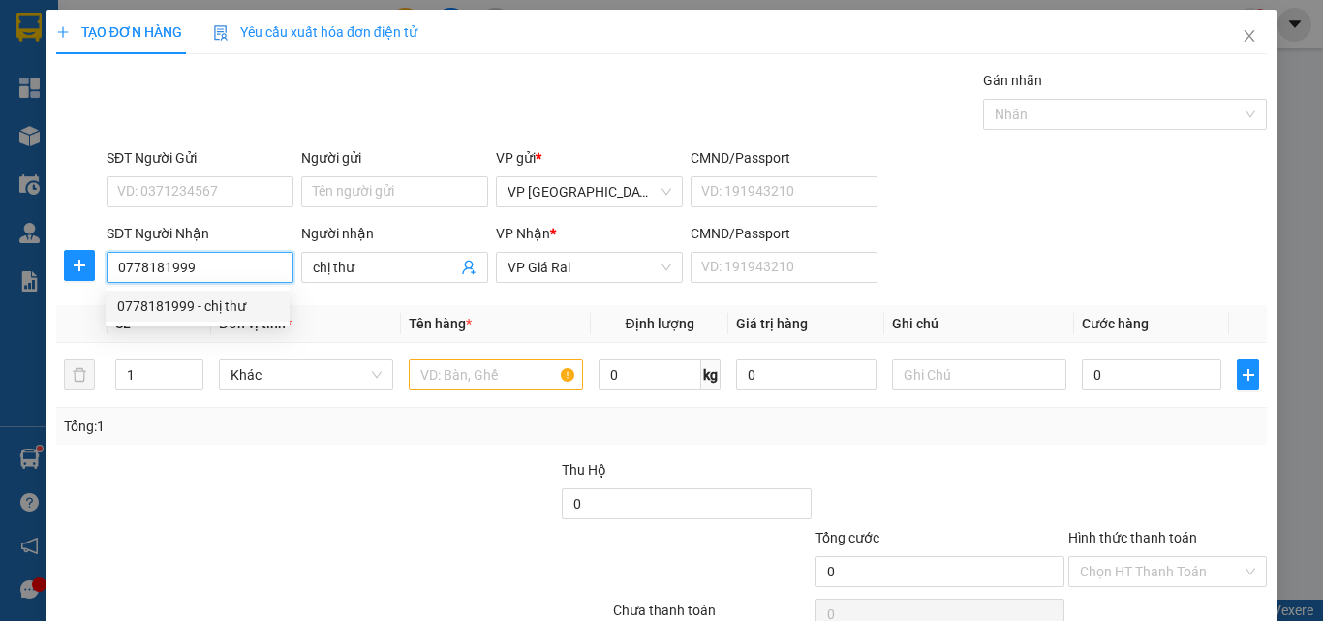
type input "150.000"
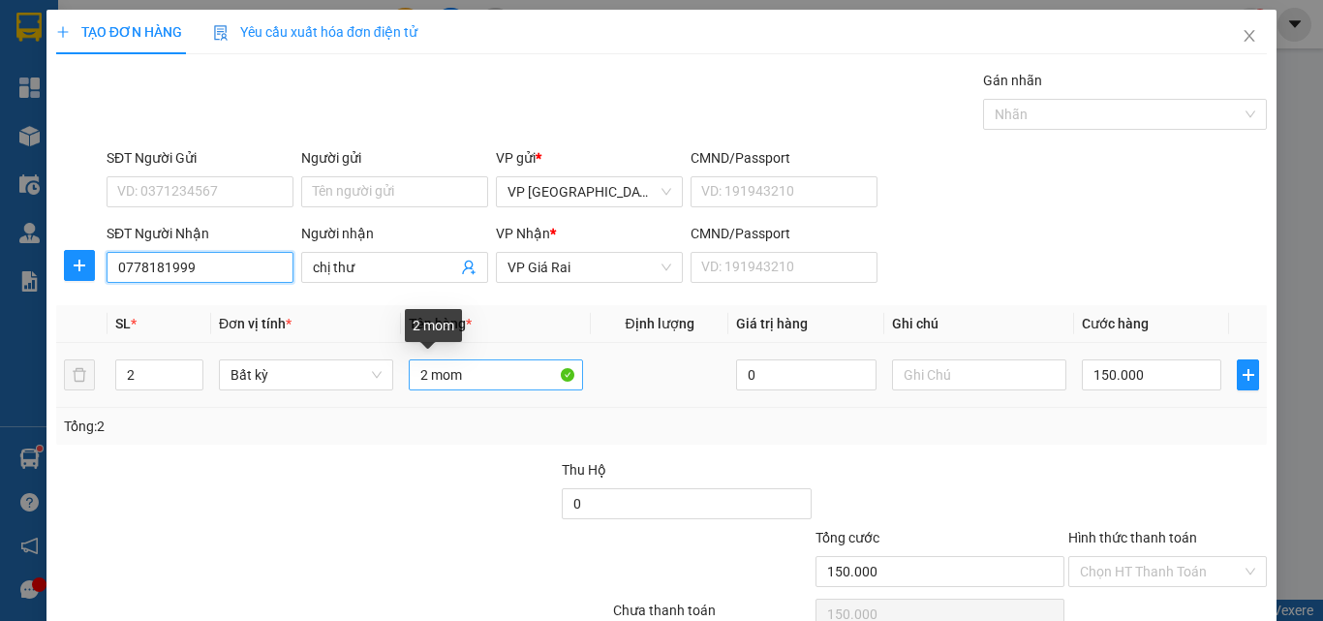
type input "0778181999"
drag, startPoint x: 412, startPoint y: 386, endPoint x: 387, endPoint y: 387, distance: 24.2
click at [387, 387] on tr "2 Bất kỳ 2 mom [DEMOGRAPHIC_DATA] 150.000" at bounding box center [661, 375] width 1211 height 65
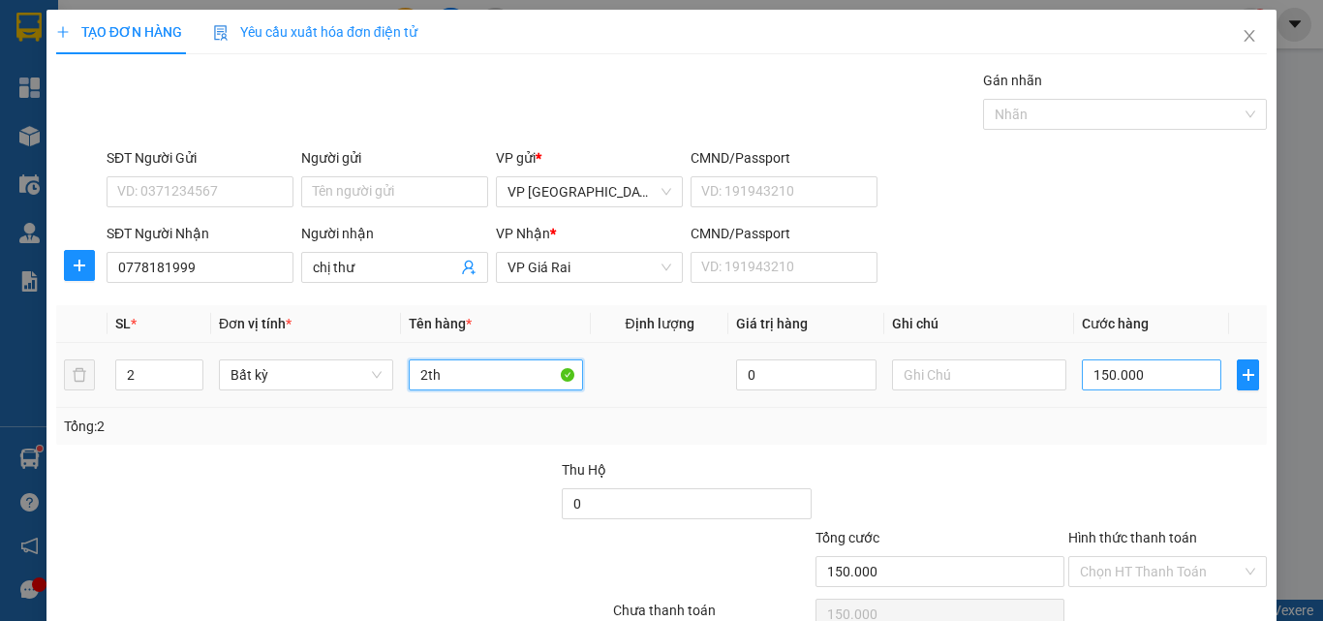
type input "2th"
click at [1120, 383] on input "150.000" at bounding box center [1151, 374] width 139 height 31
type input "1"
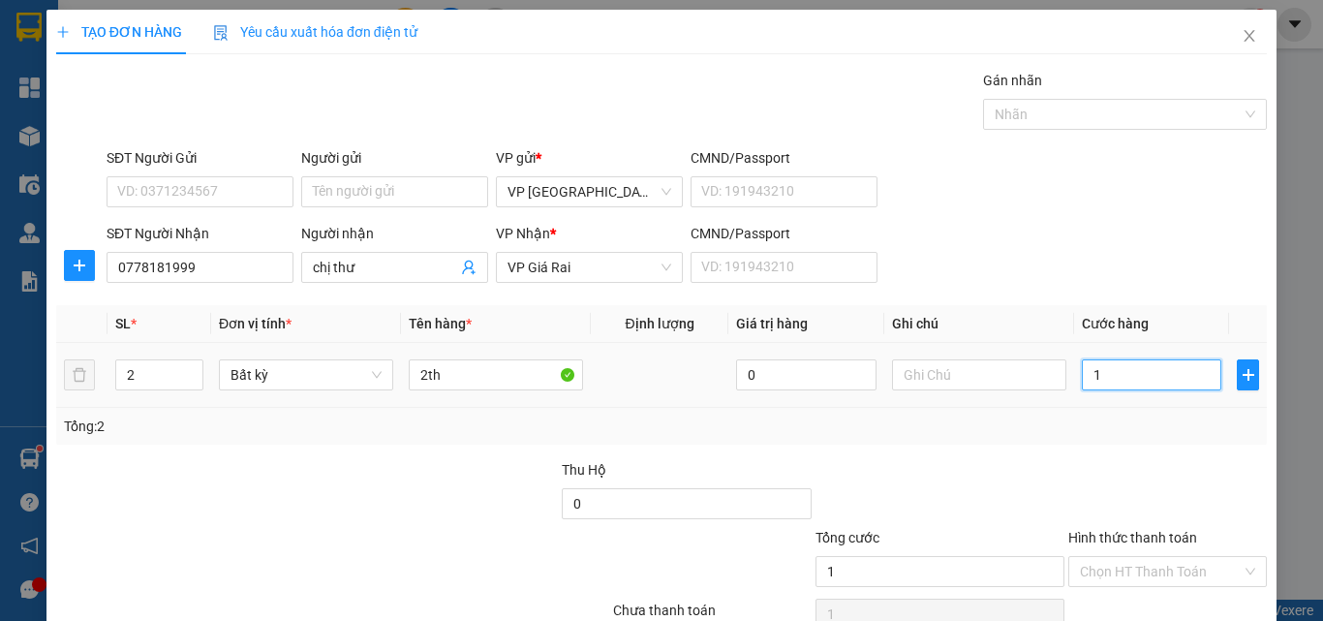
type input "16"
type input "160"
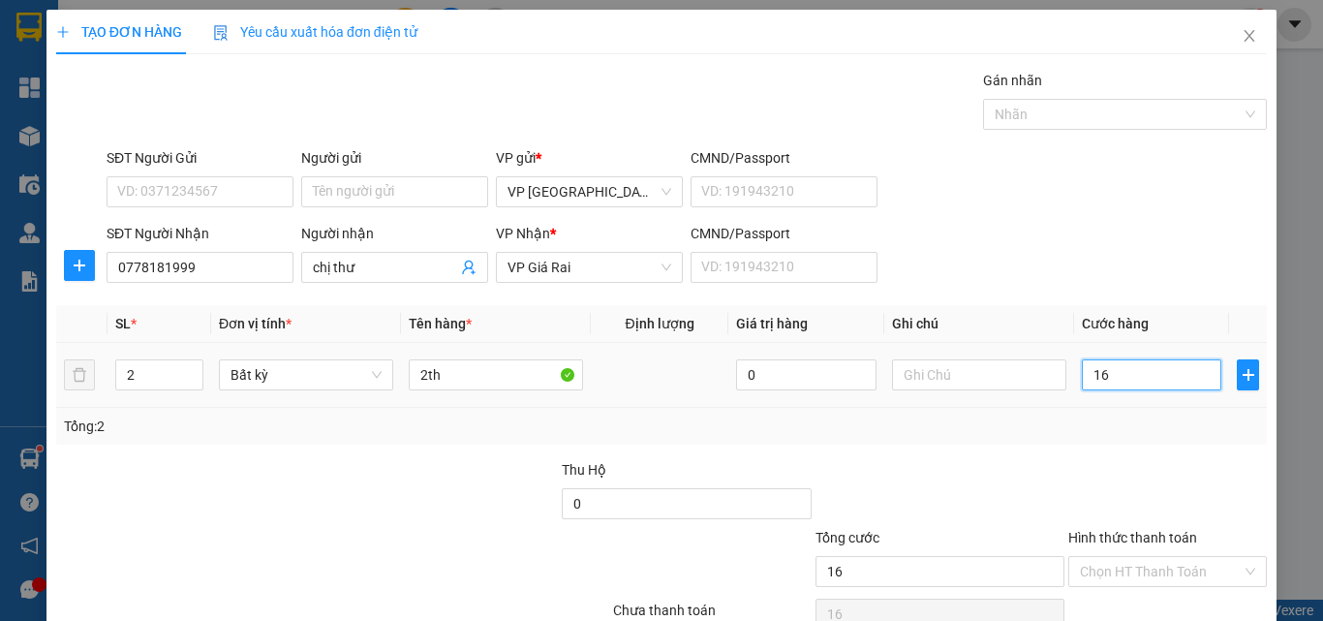
type input "160"
type input "16"
type input "1"
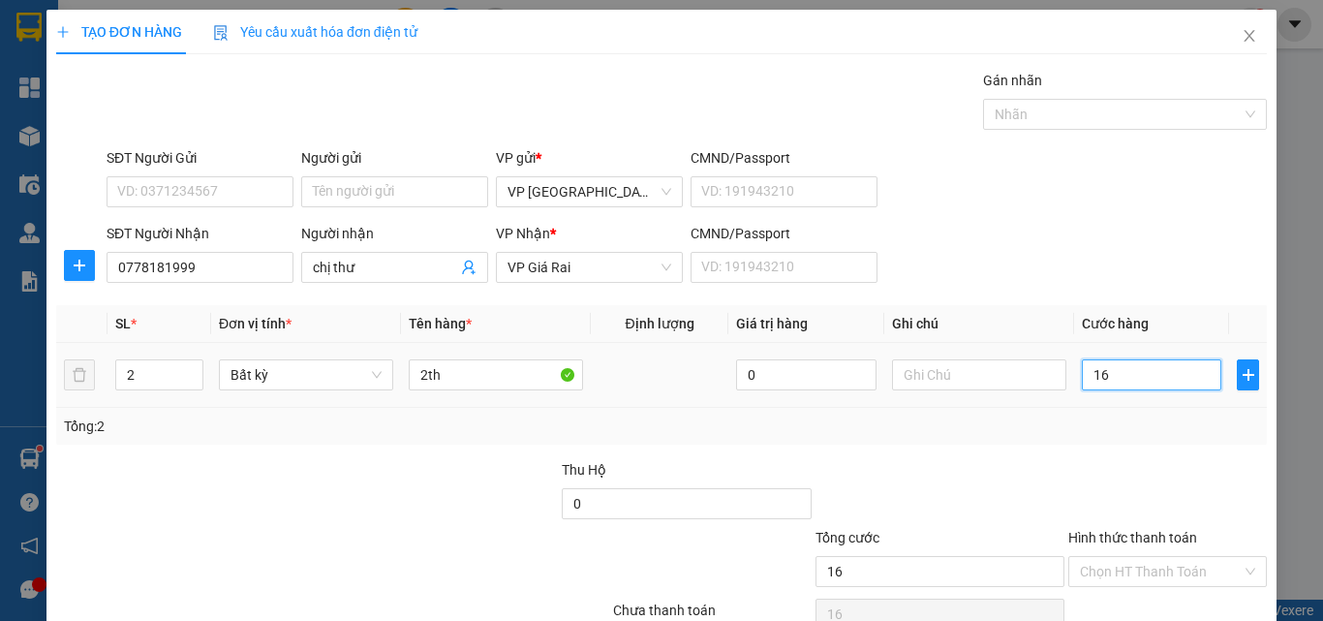
type input "1"
type input "14"
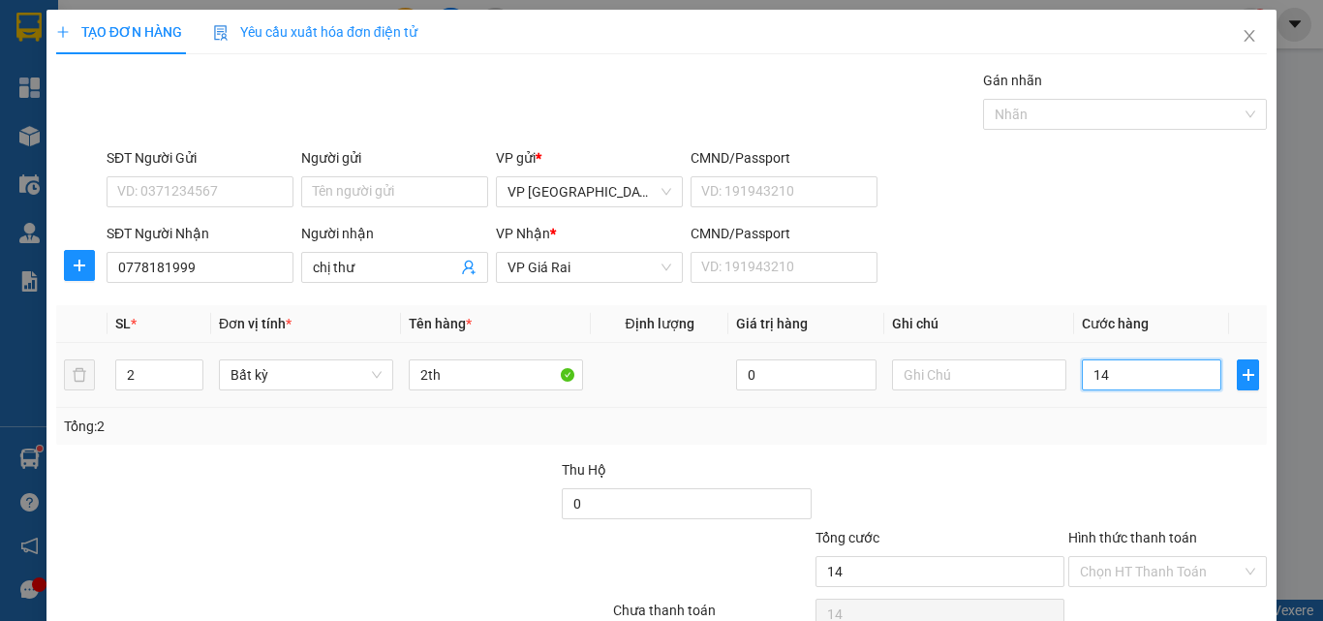
type input "140"
type input "140.000"
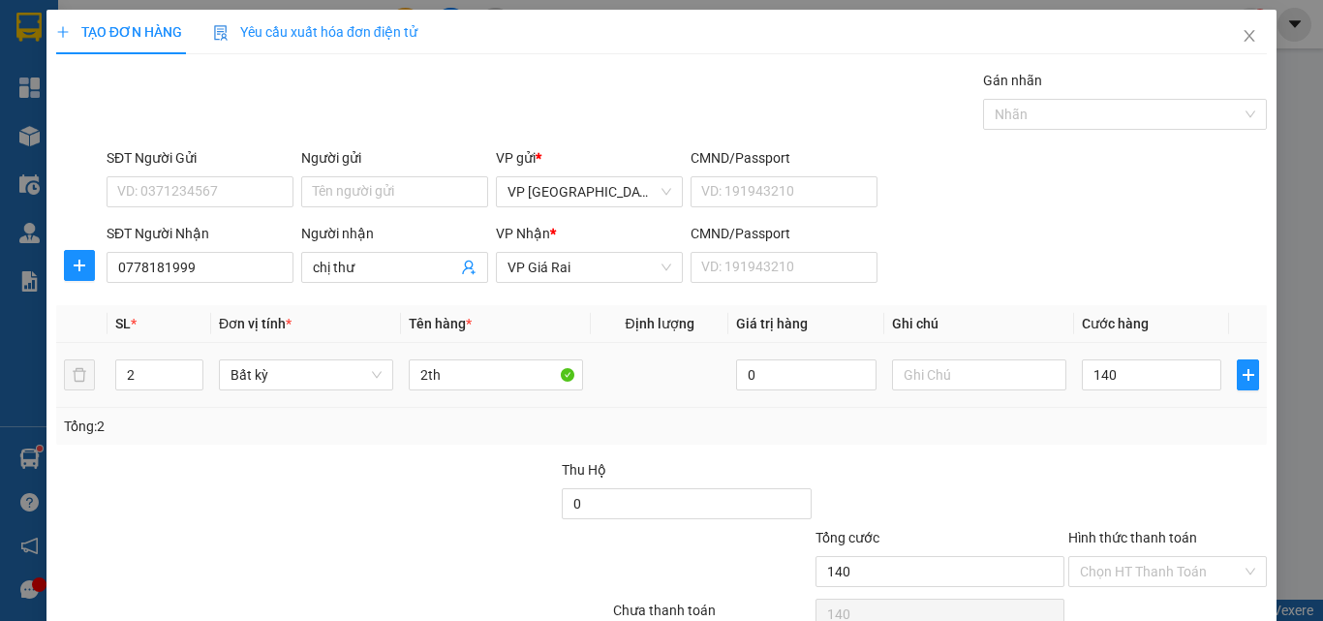
type input "140.000"
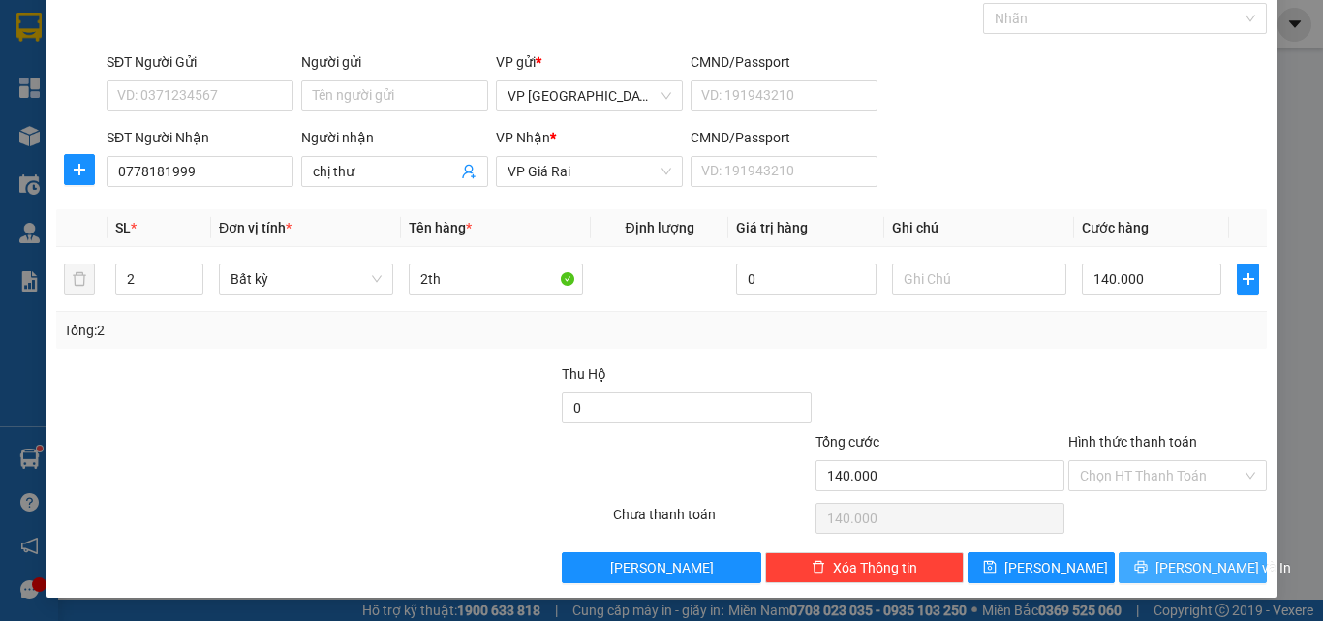
click at [1174, 560] on span "[PERSON_NAME] và In" at bounding box center [1223, 567] width 136 height 21
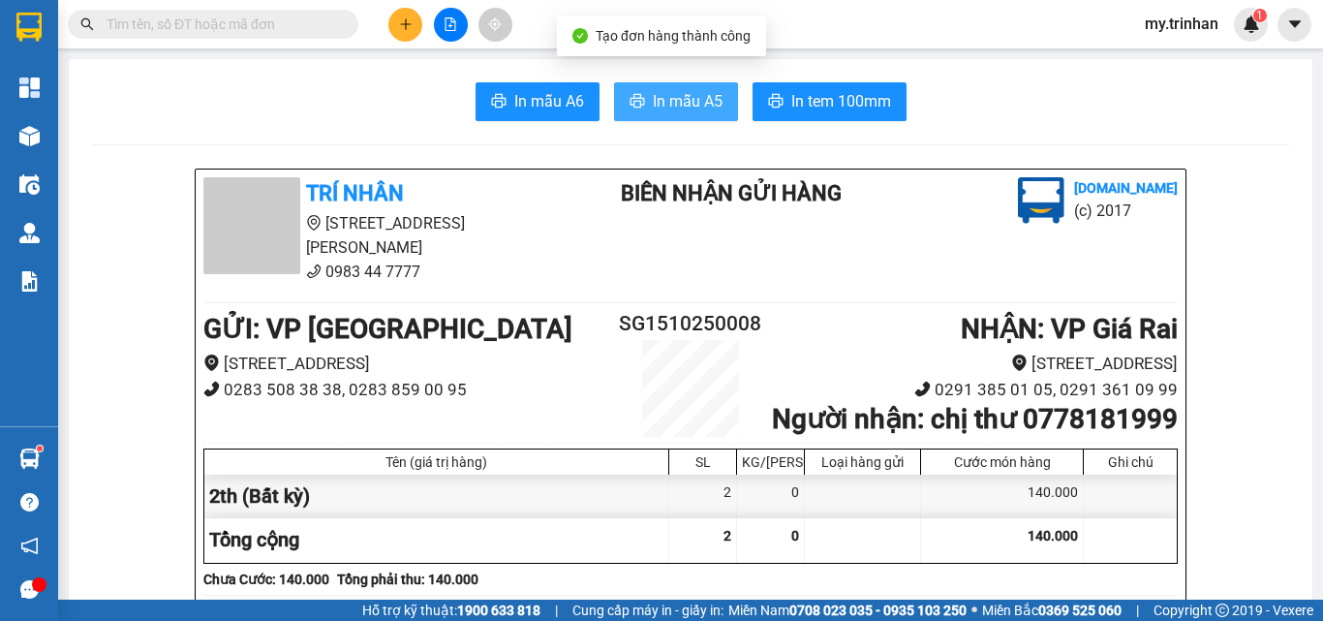
click at [693, 108] on span "In mẫu A5" at bounding box center [688, 101] width 70 height 24
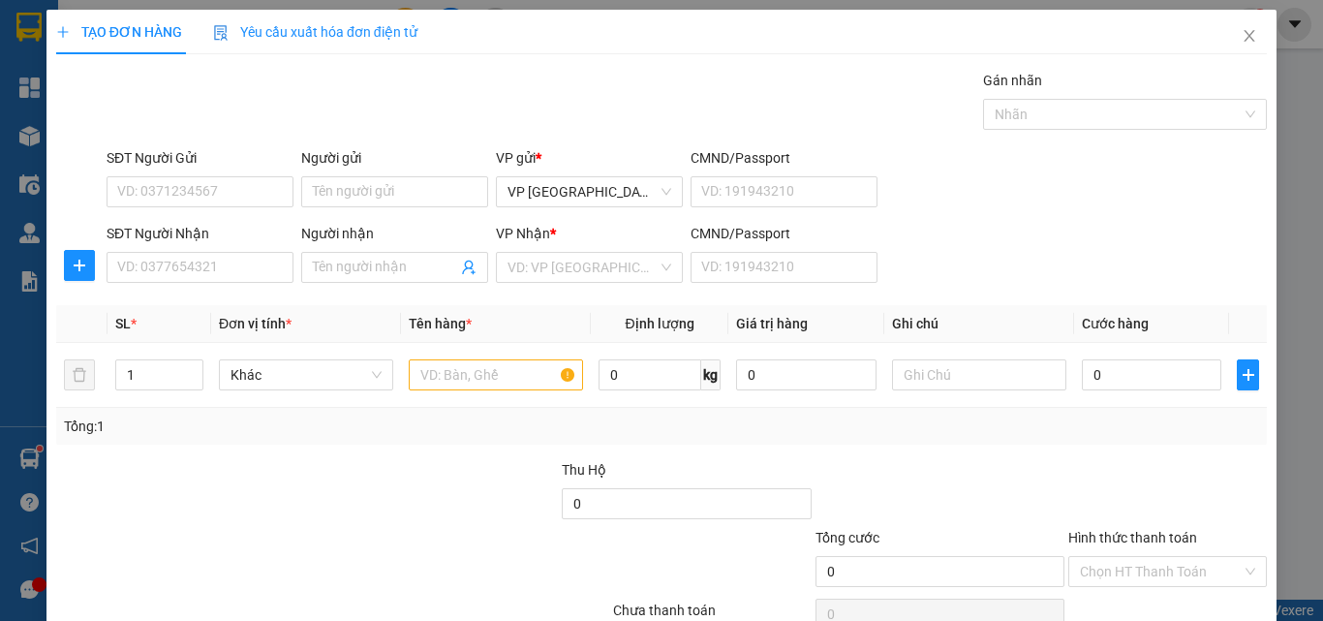
click at [1019, 217] on form "SĐT Người Gửi VD: 0371234567 Người gửi Tên người gửi VP gửi * VP [GEOGRAPHIC_DA…" at bounding box center [661, 218] width 1211 height 143
